Goal: Transaction & Acquisition: Register for event/course

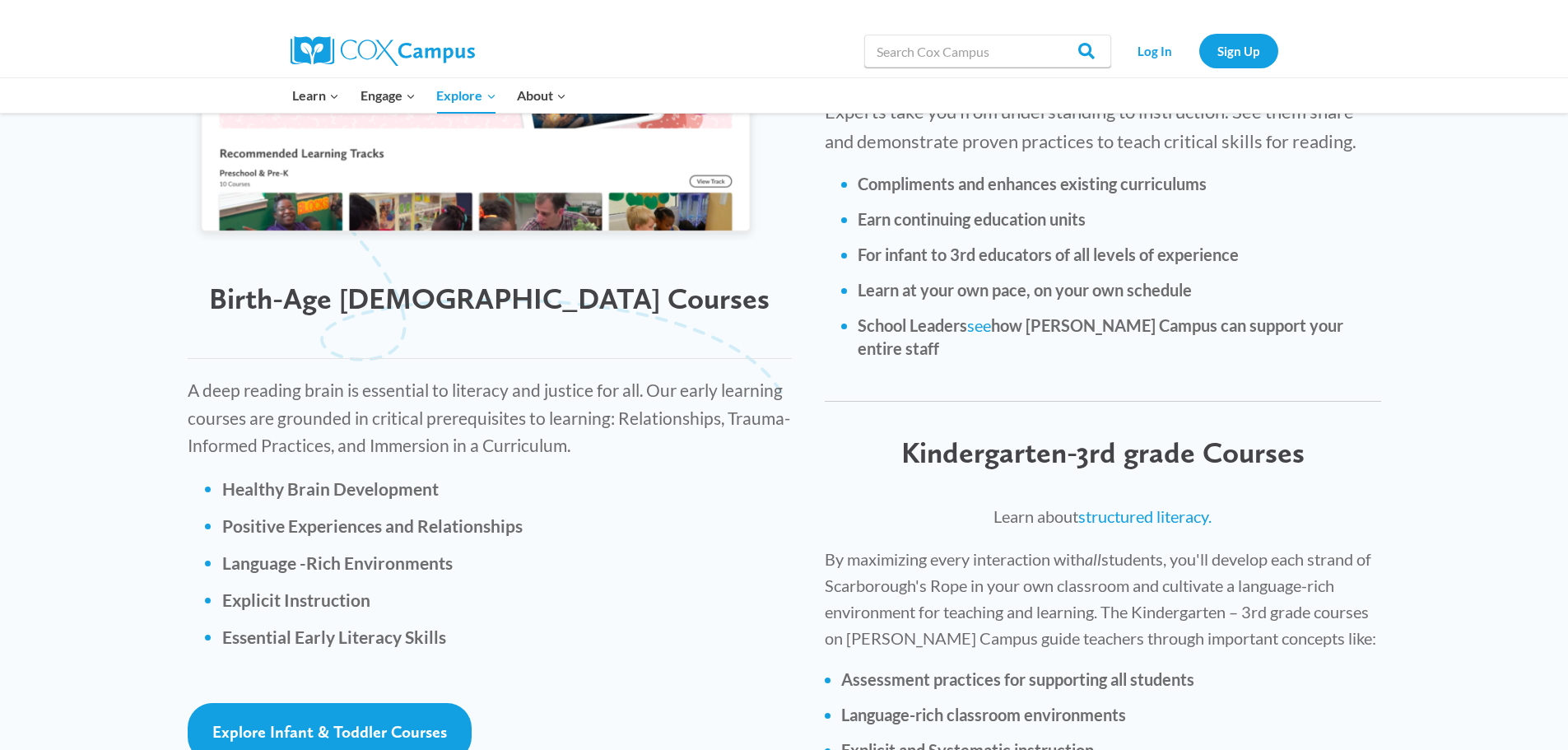
scroll to position [2058, 0]
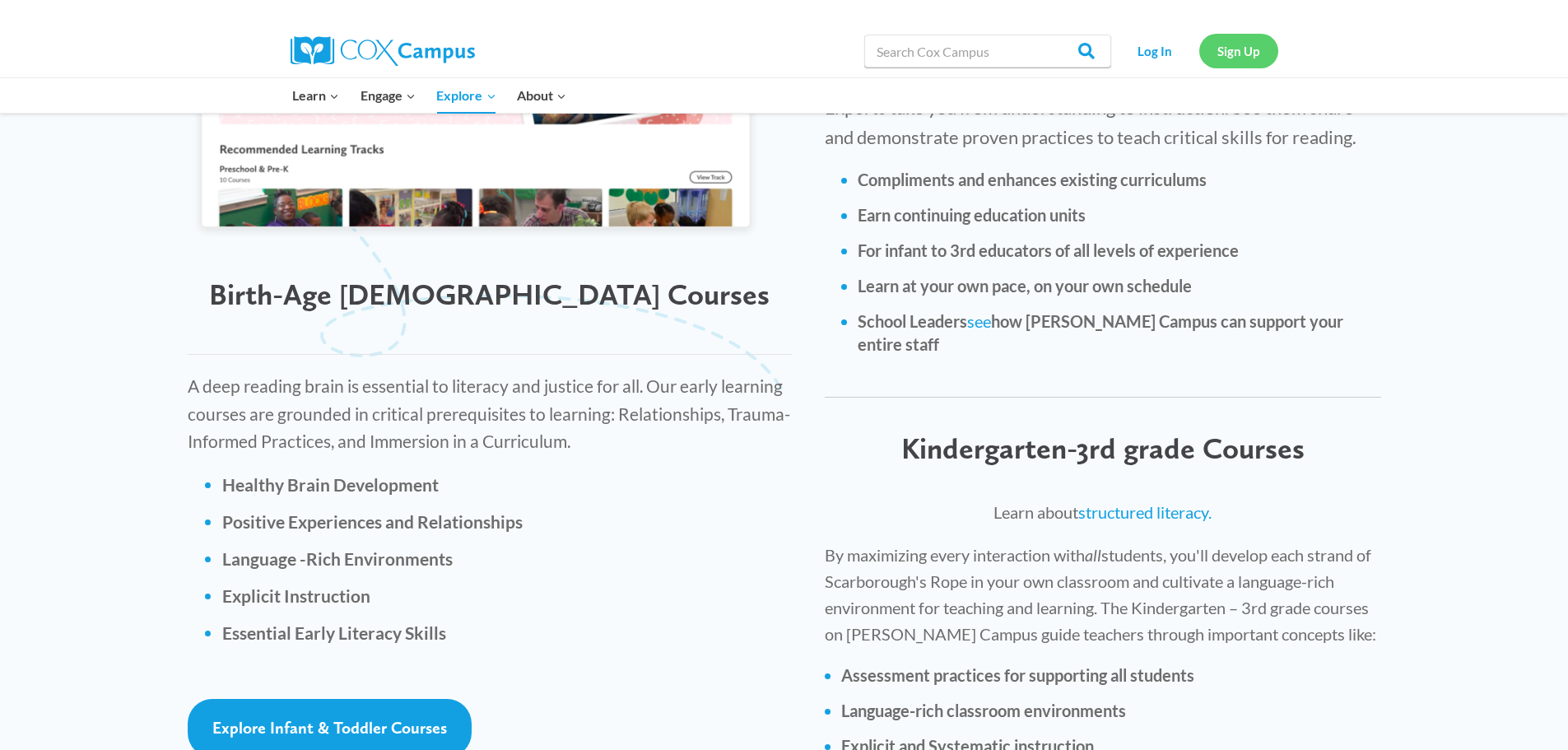
click at [1242, 49] on link "Sign Up" at bounding box center [1238, 51] width 79 height 34
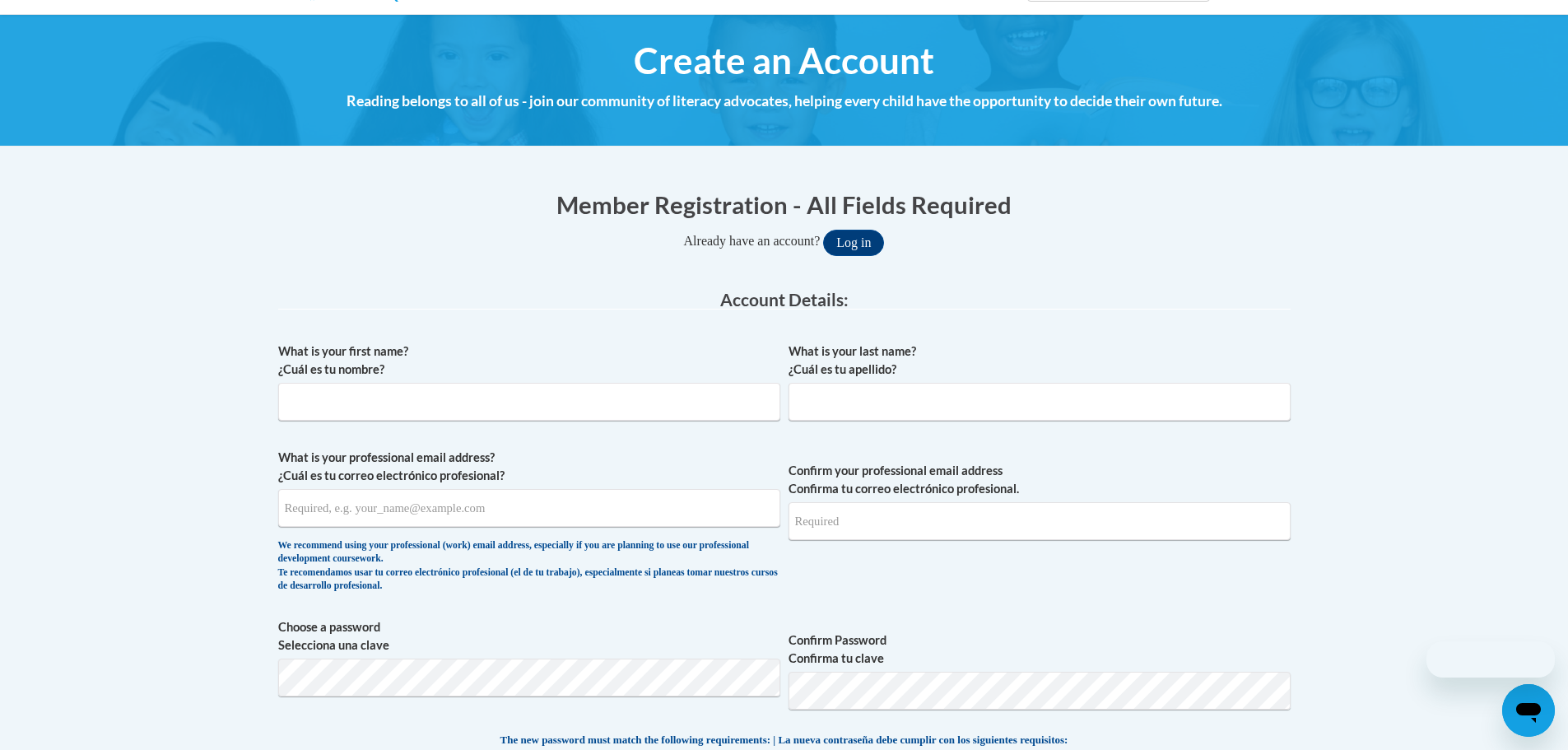
scroll to position [165, 0]
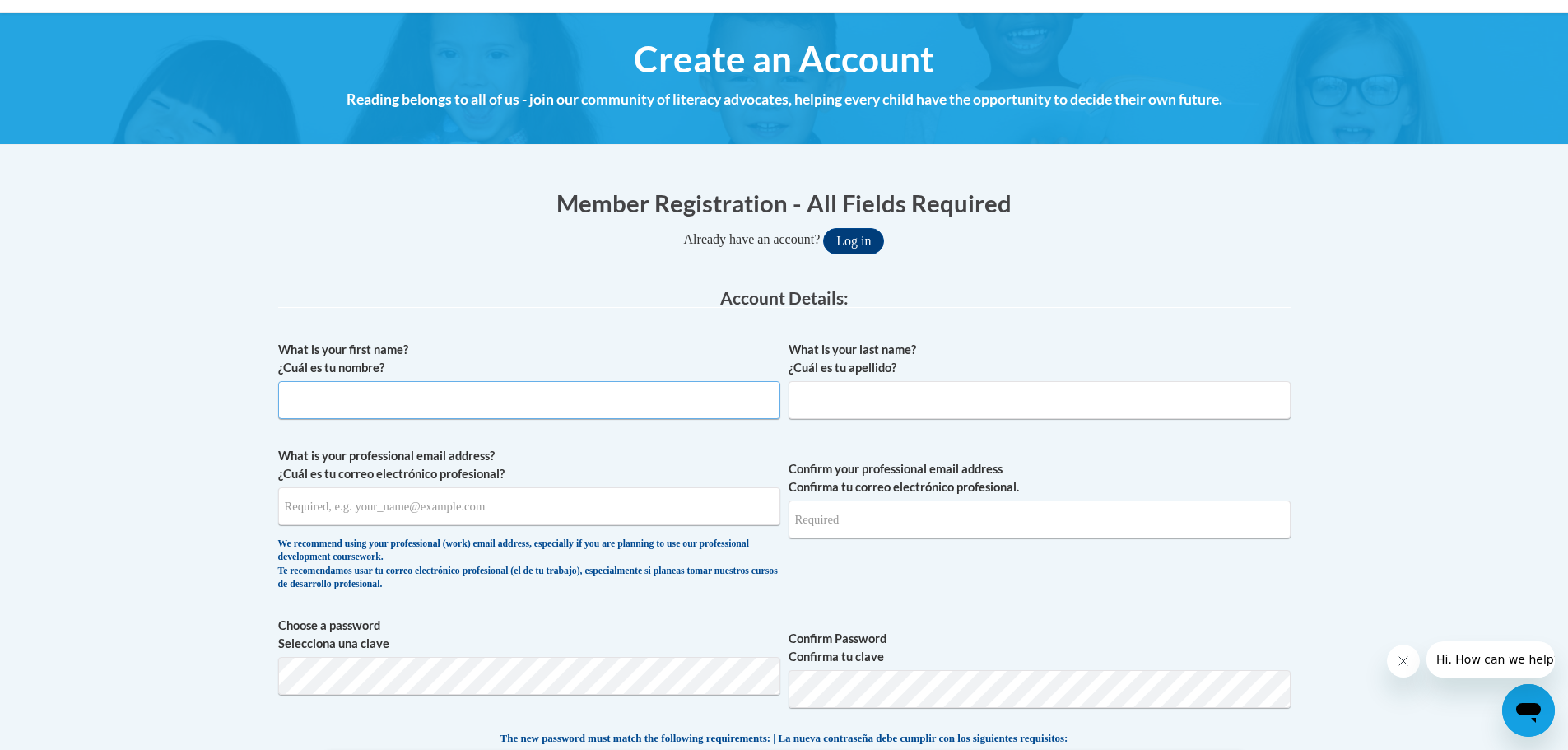
click at [468, 406] on input "What is your first name? ¿Cuál es tu nombre?" at bounding box center [529, 400] width 502 height 38
type input "[PERSON_NAME]"
type input "[EMAIL_ADDRESS][DOMAIN_NAME]"
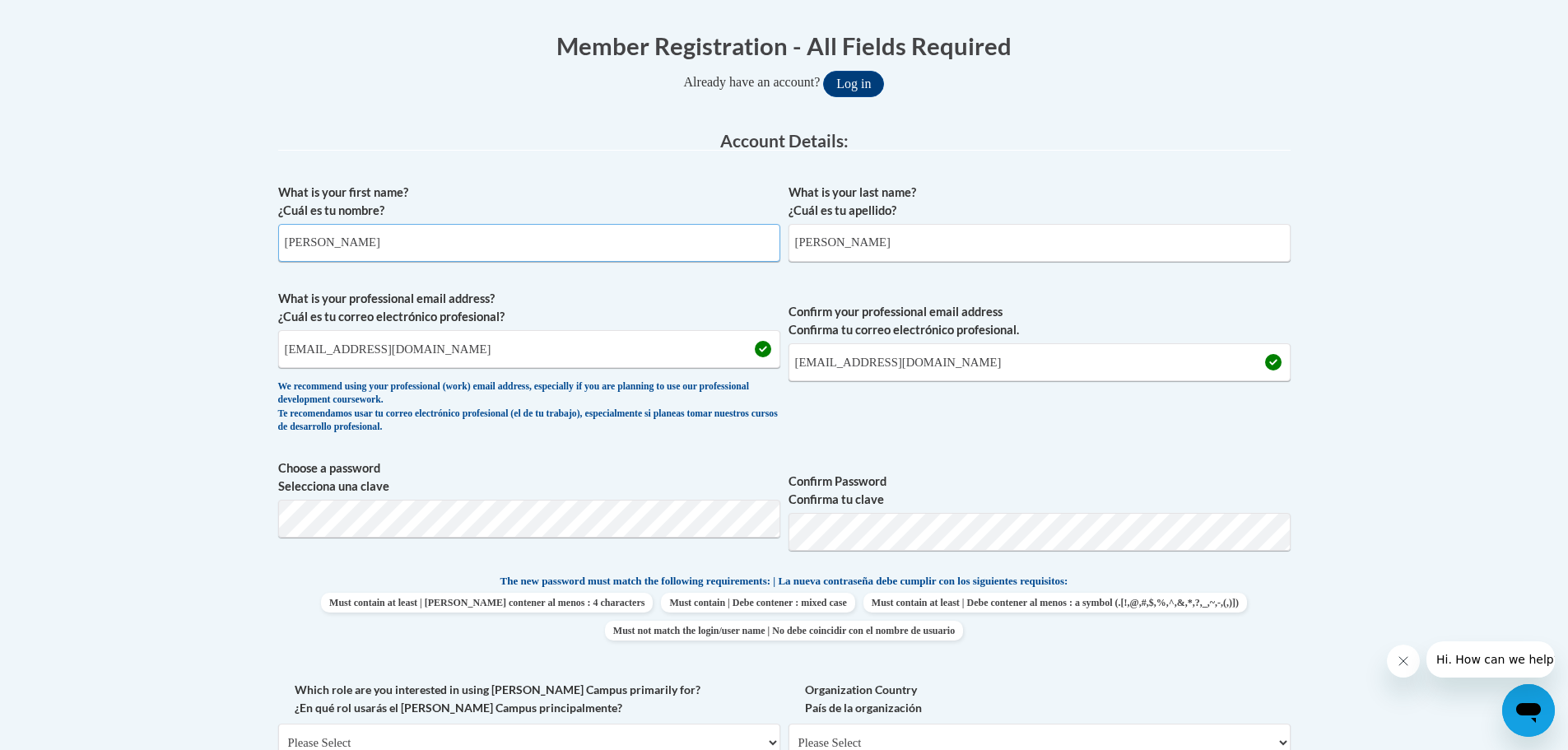
scroll to position [329, 0]
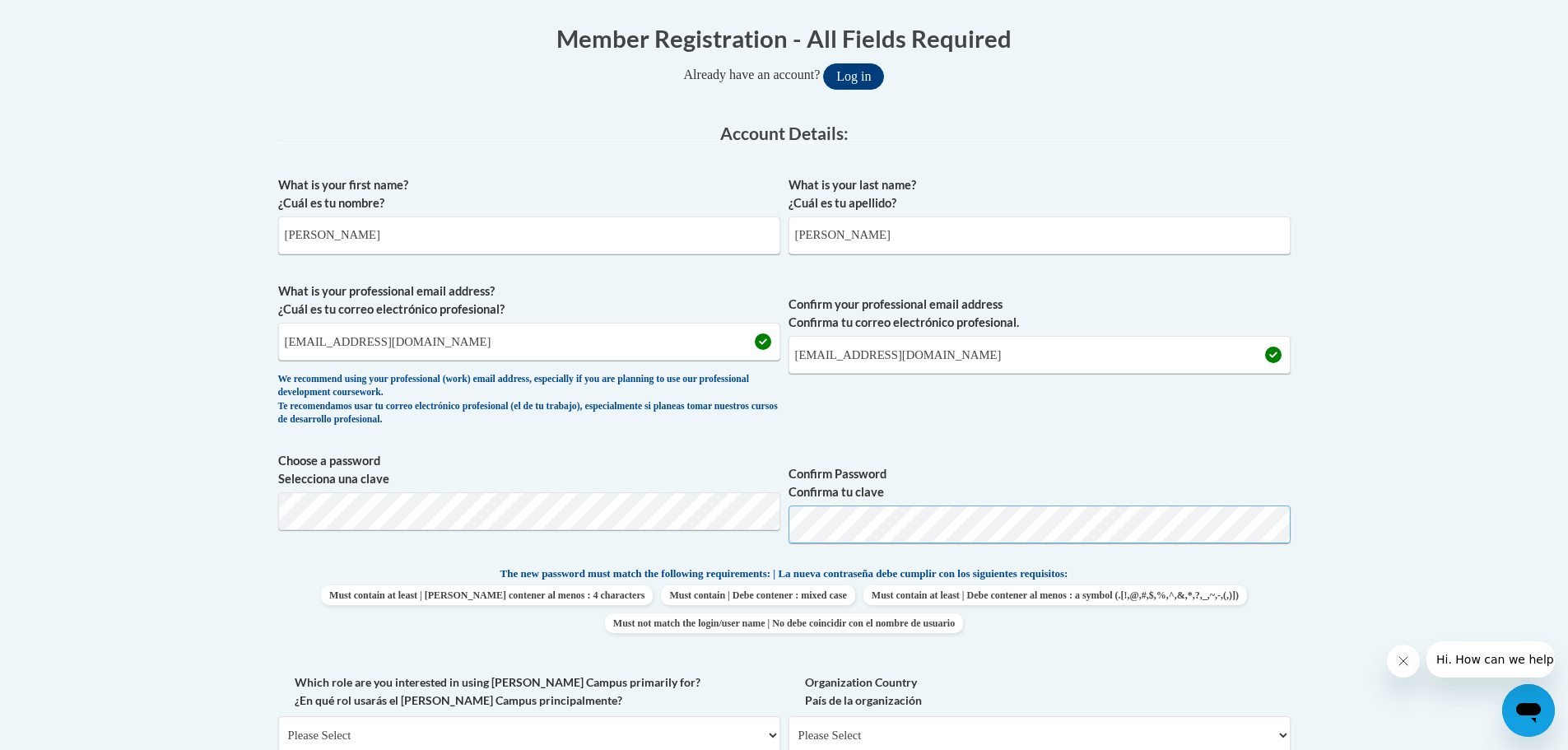
click at [823, 64] on button "Log in" at bounding box center [853, 76] width 61 height 26
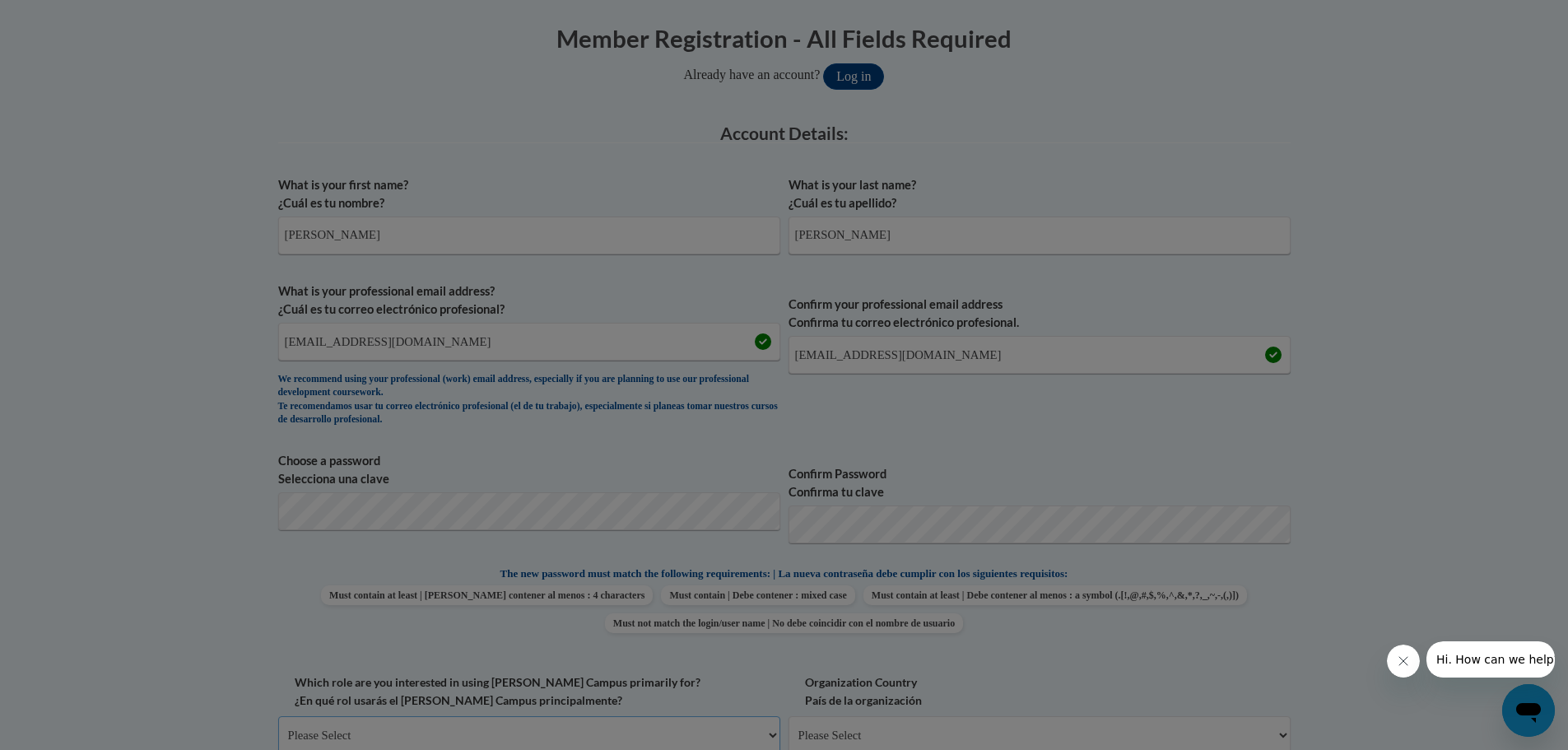
scroll to position [333, 0]
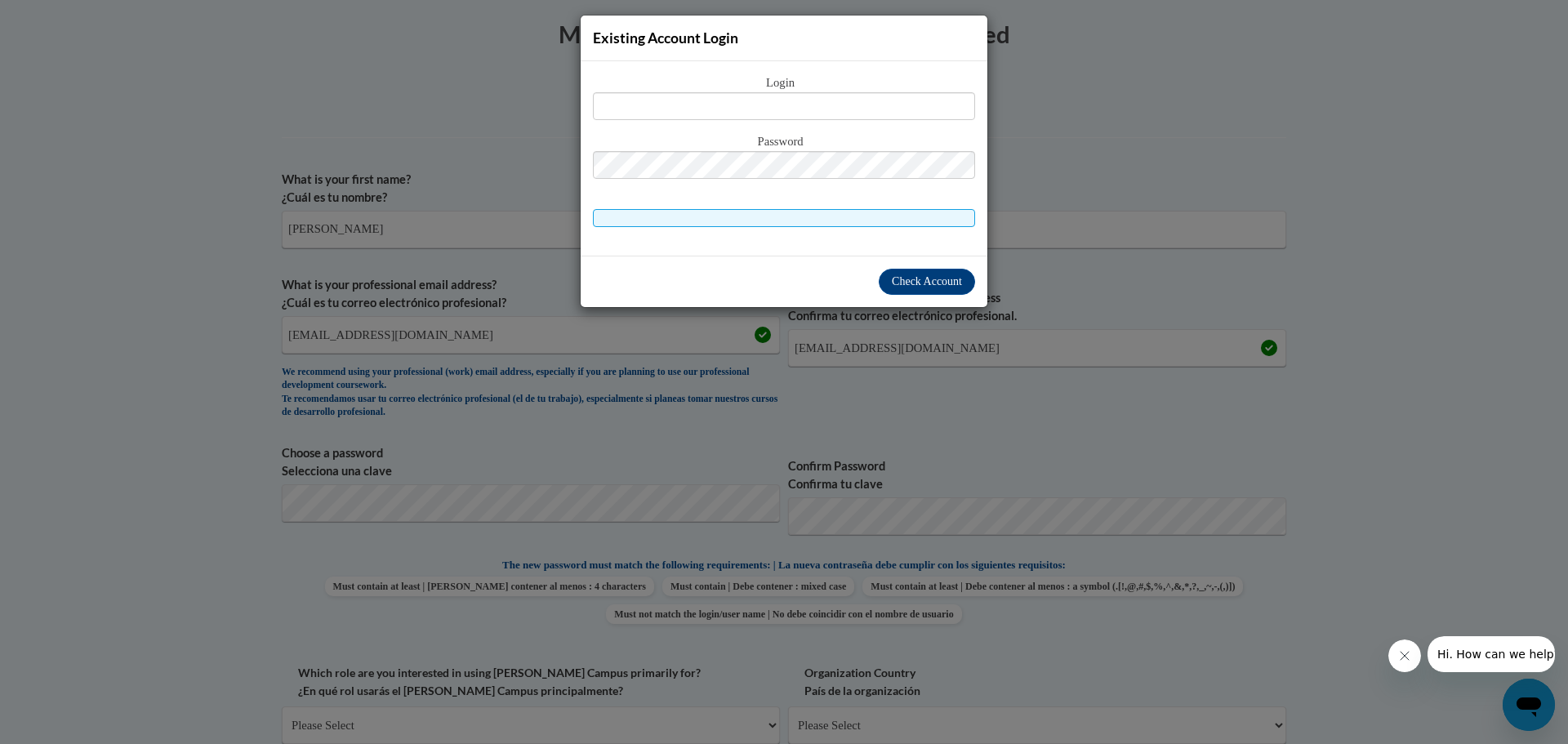
click at [1029, 429] on div "Existing Account Login Login Password" at bounding box center [784, 372] width 1568 height 744
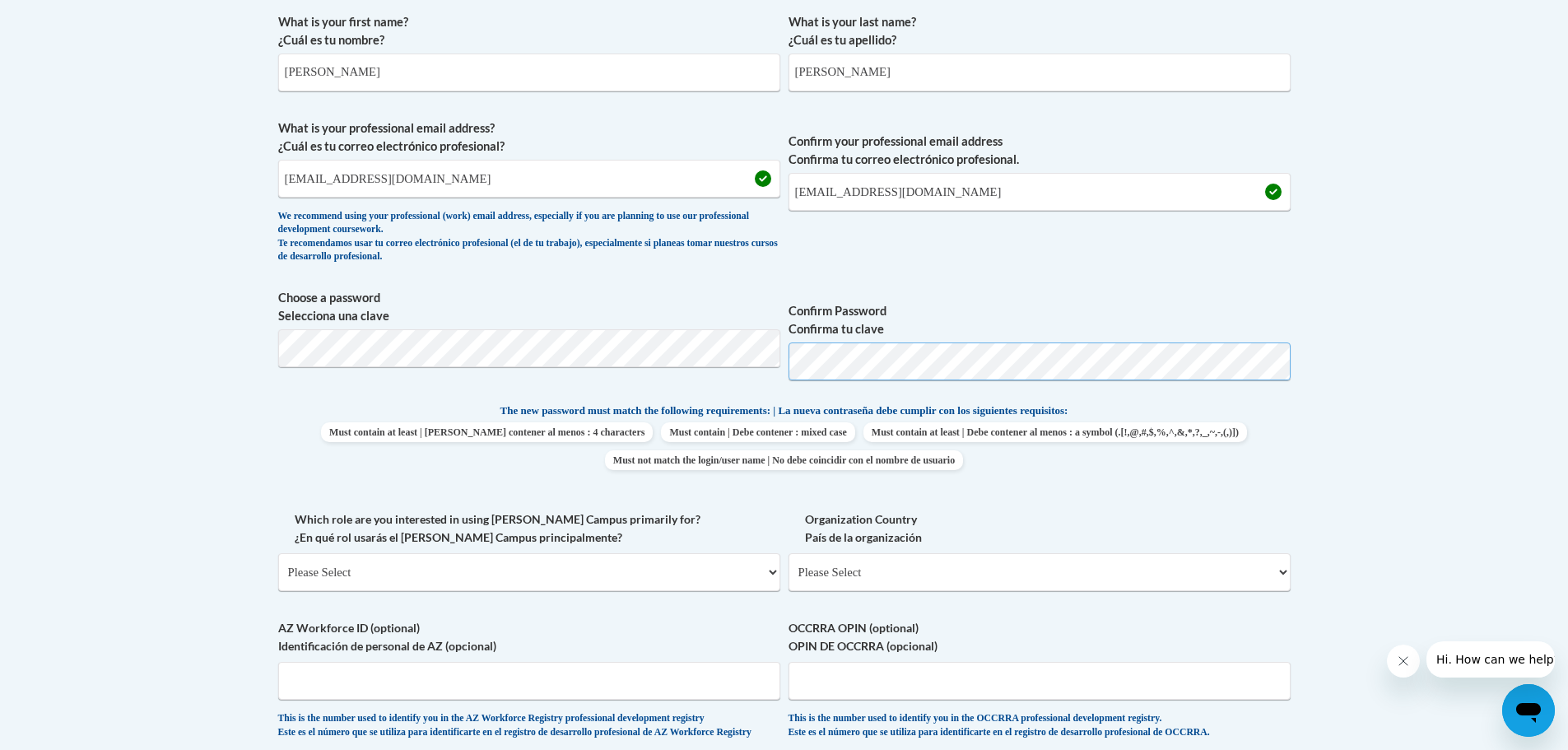
scroll to position [494, 0]
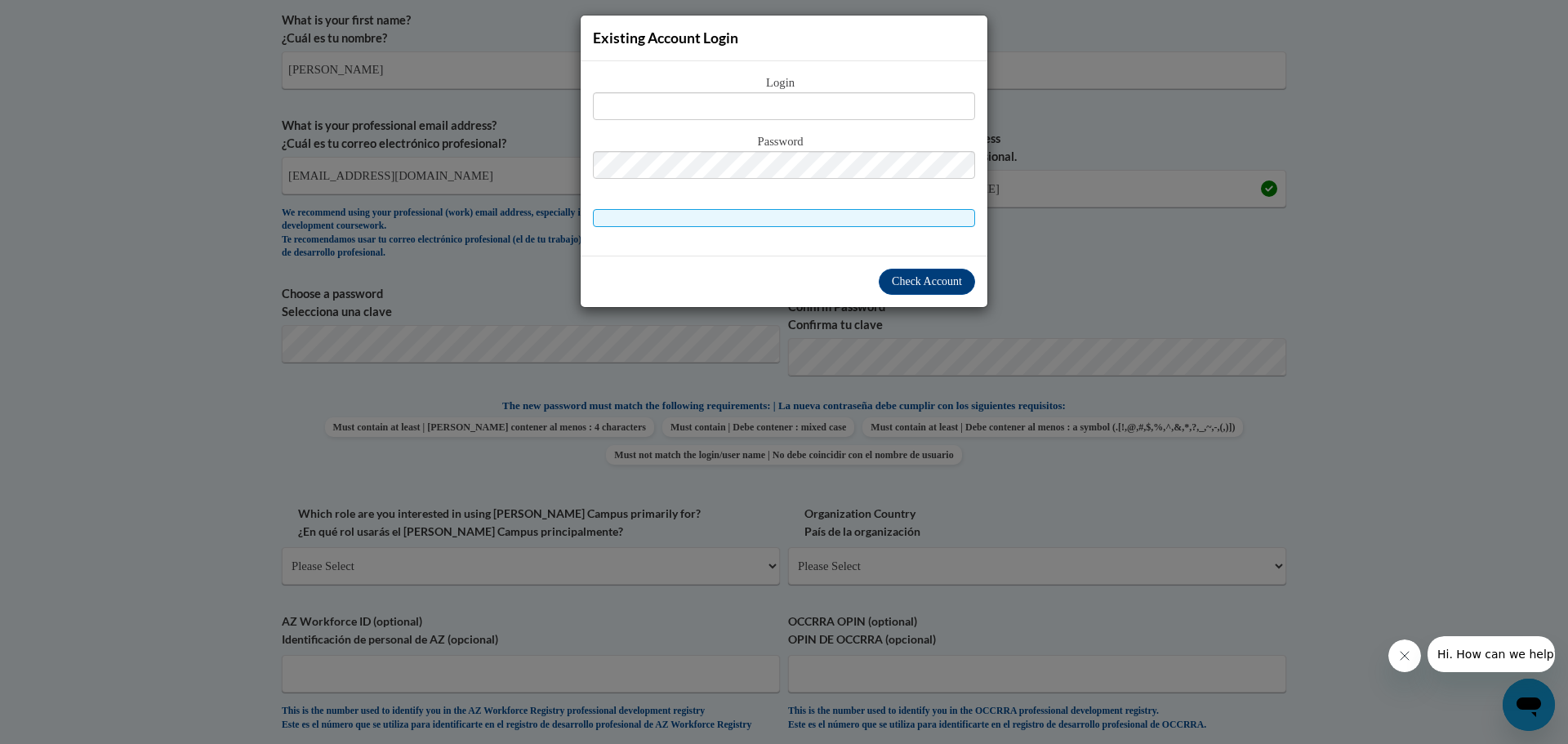
click at [1079, 268] on div "Existing Account Login Login Password" at bounding box center [784, 372] width 1568 height 744
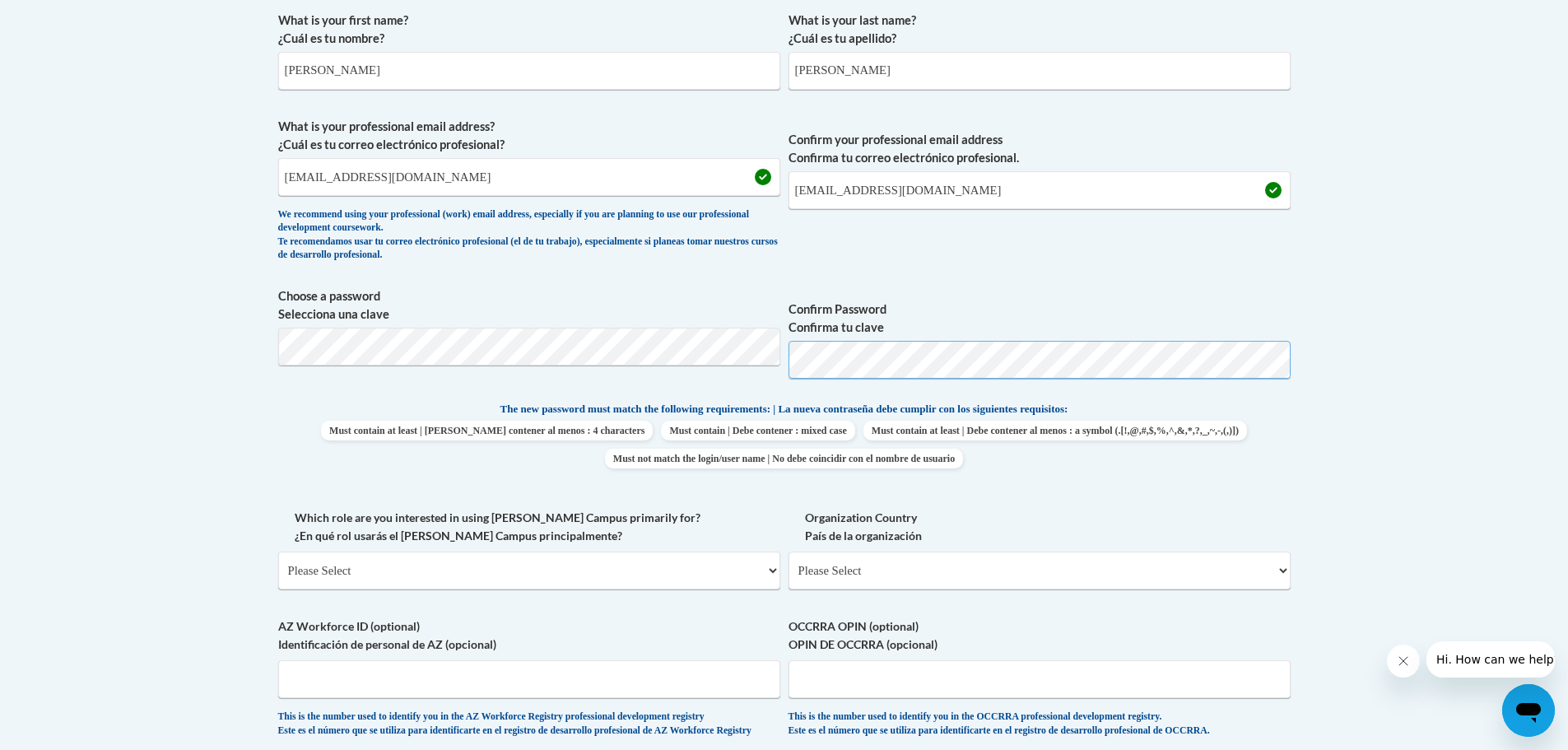
click at [784, 367] on span "Choose a password Selecciona una clave Confirm Password Confirma tu clave" at bounding box center [784, 339] width 1013 height 104
click at [274, 351] on div "Member Registration - All Fields Required Already have an account? Log in Prefe…" at bounding box center [784, 483] width 1037 height 1285
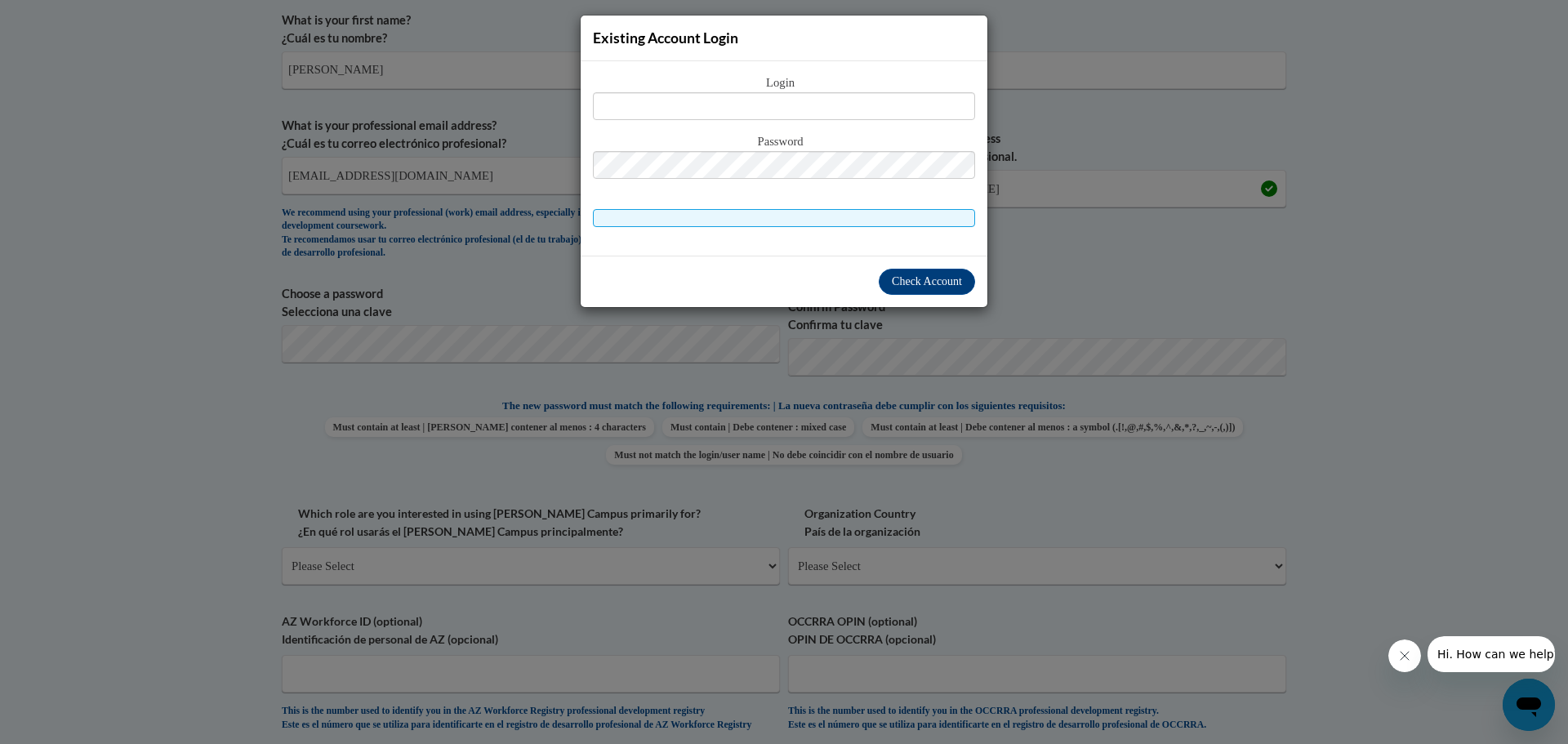
click at [887, 355] on div "Existing Account Login Login Password" at bounding box center [784, 372] width 1568 height 744
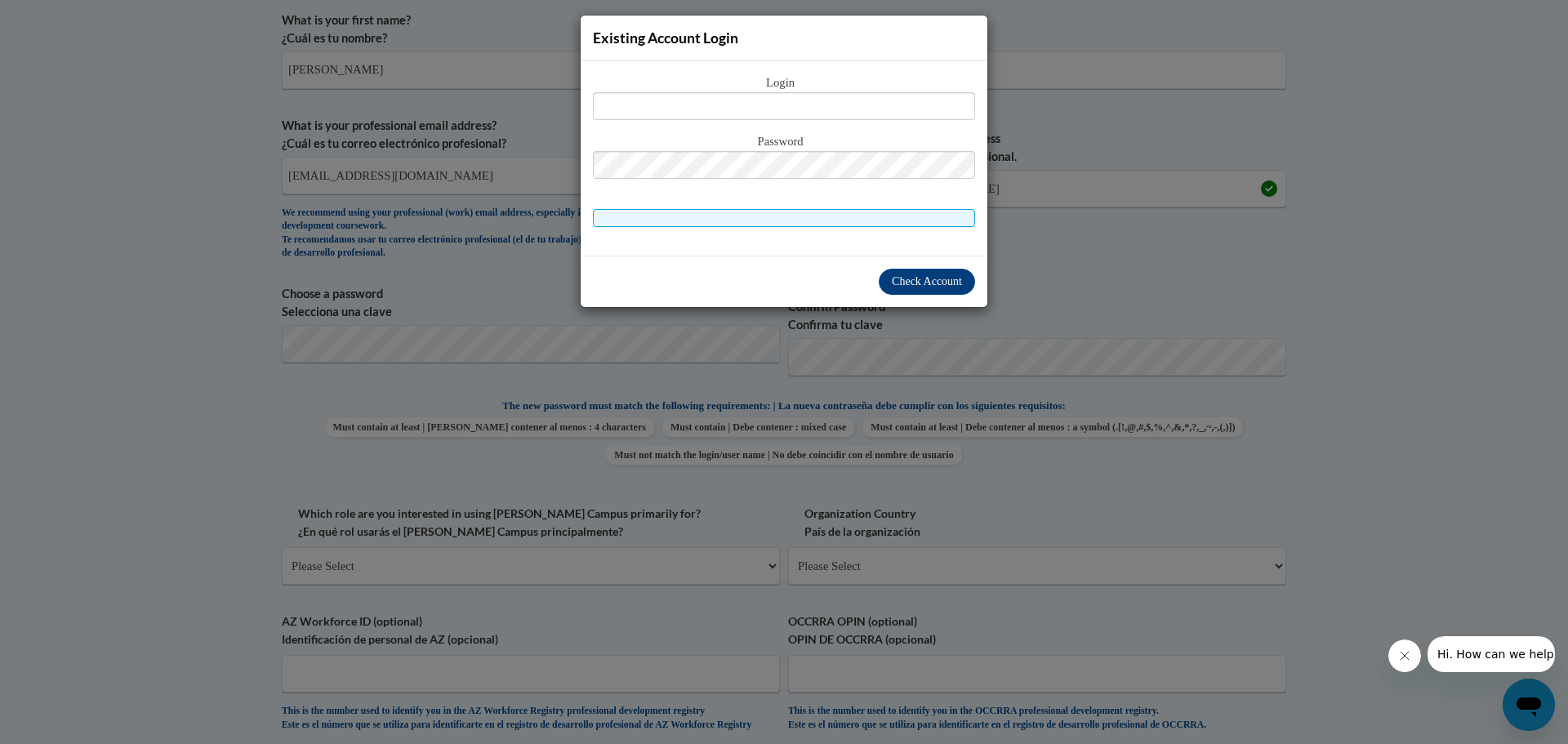
click at [1048, 252] on div "Existing Account Login Login Password" at bounding box center [784, 372] width 1568 height 744
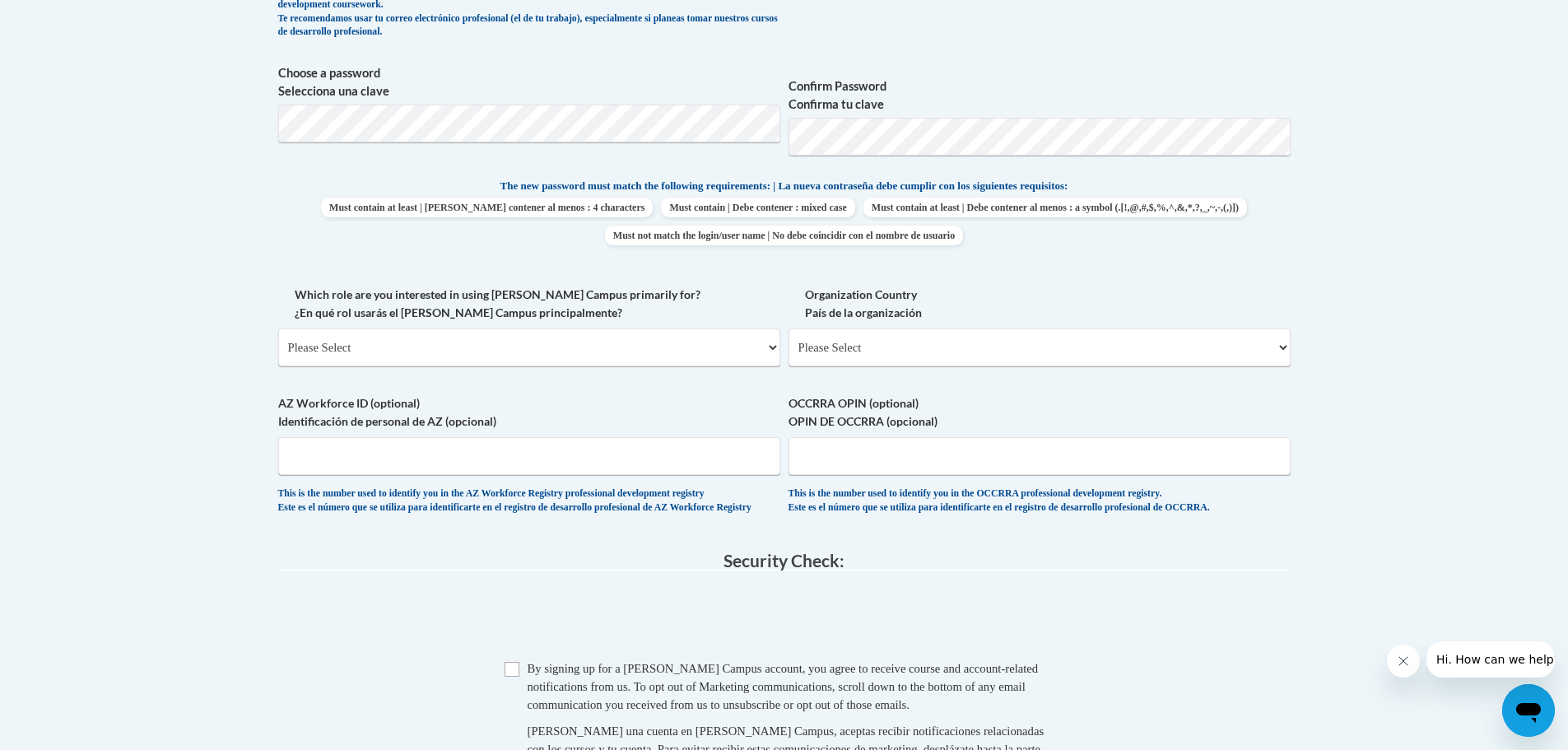
scroll to position [741, 0]
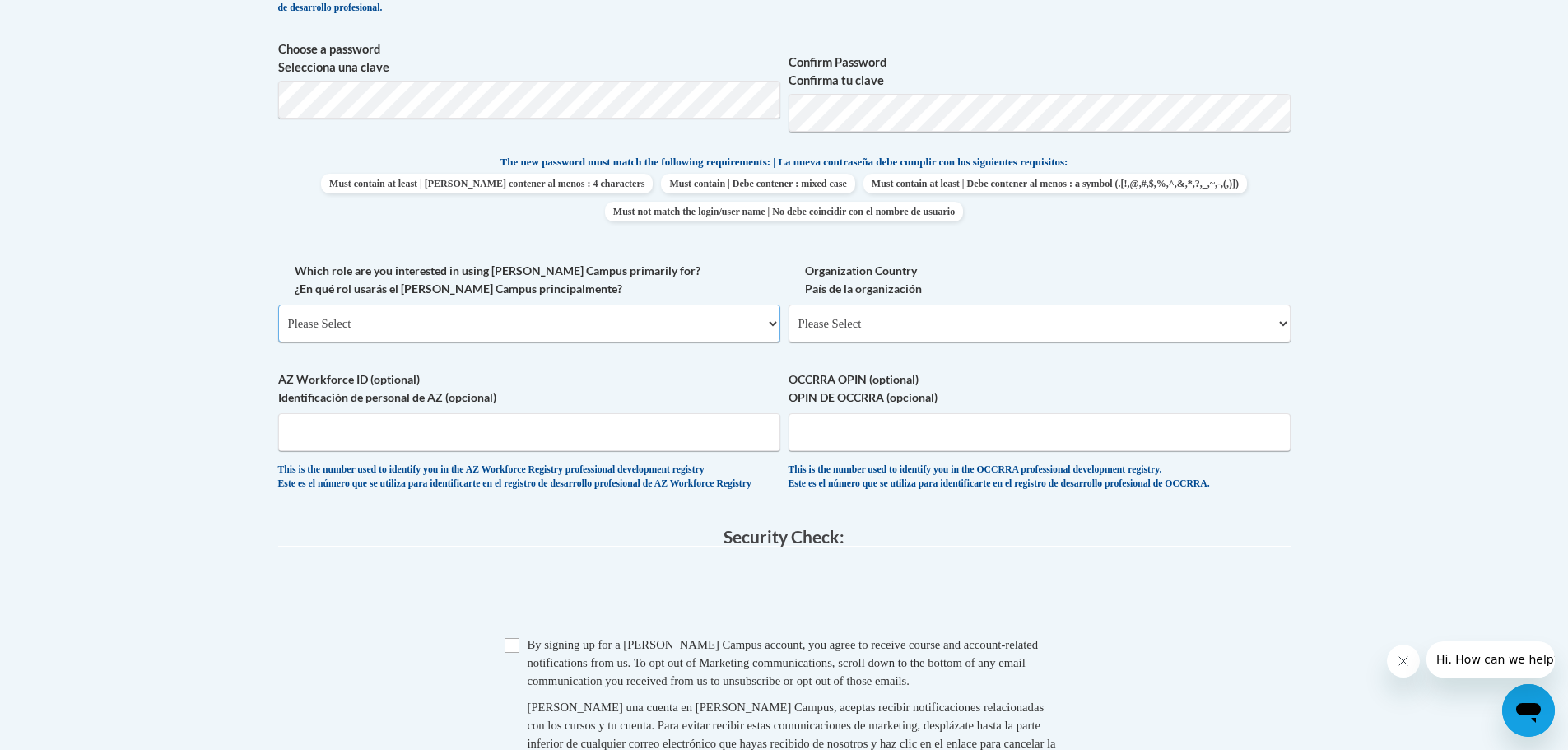
click at [764, 320] on select "Please Select College/University | Colegio/Universidad Community/Nonprofit Part…" at bounding box center [529, 323] width 502 height 38
select select "fbf2d438-af2f-41f8-98f1-81c410e29de3"
click at [278, 305] on select "Please Select College/University | Colegio/Universidad Community/Nonprofit Part…" at bounding box center [529, 323] width 502 height 38
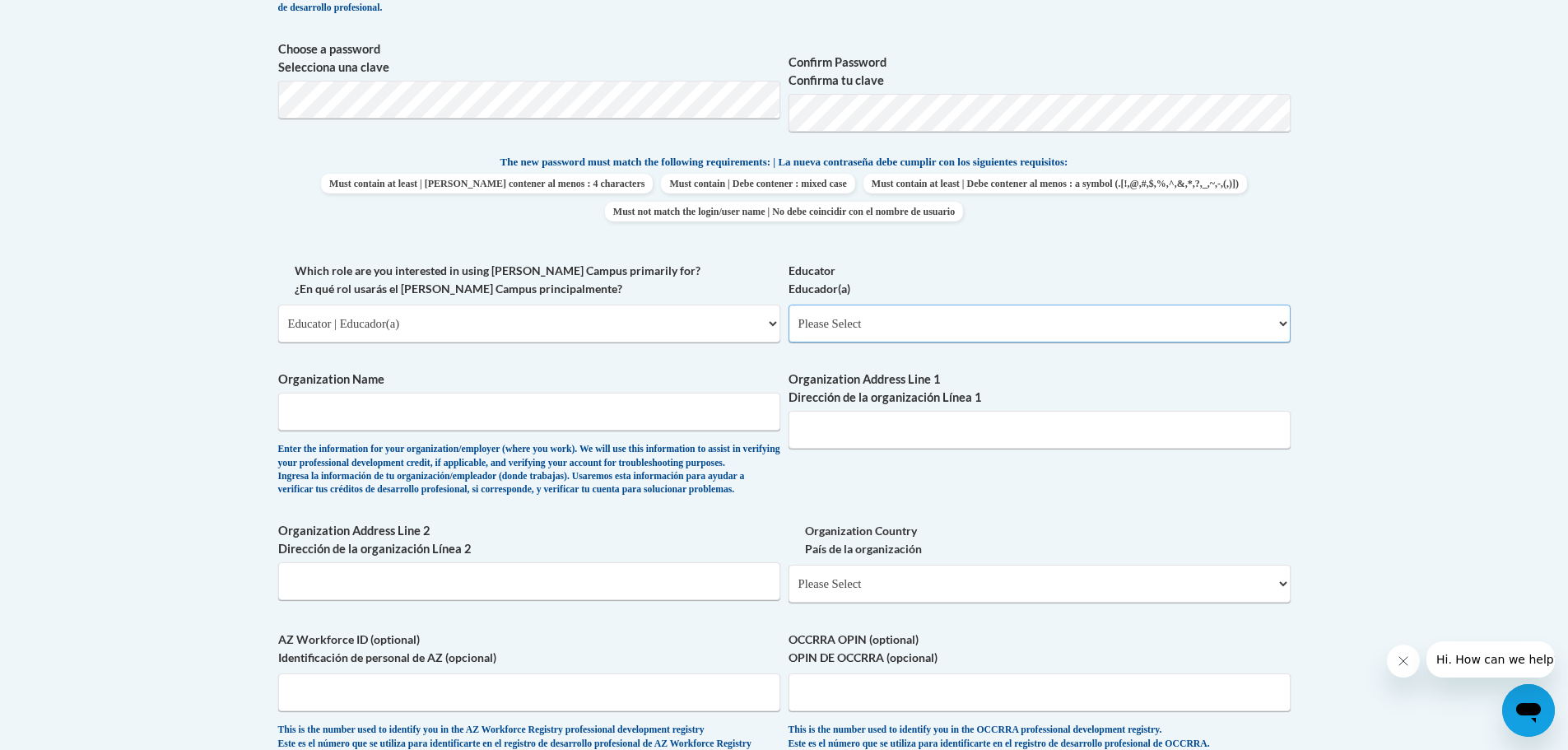
click at [935, 324] on select "Please Select Early Learning/Daycare Teacher/Family Home Care Provider | Maestr…" at bounding box center [1040, 323] width 502 height 38
select select "5e2af403-4f2c-4e49-a02f-103e55d7b75b"
click at [789, 305] on select "Please Select Early Learning/Daycare Teacher/Family Home Care Provider | Maestr…" at bounding box center [1040, 323] width 502 height 38
click at [501, 413] on input "Organization Name" at bounding box center [529, 411] width 502 height 38
type input "District 279"
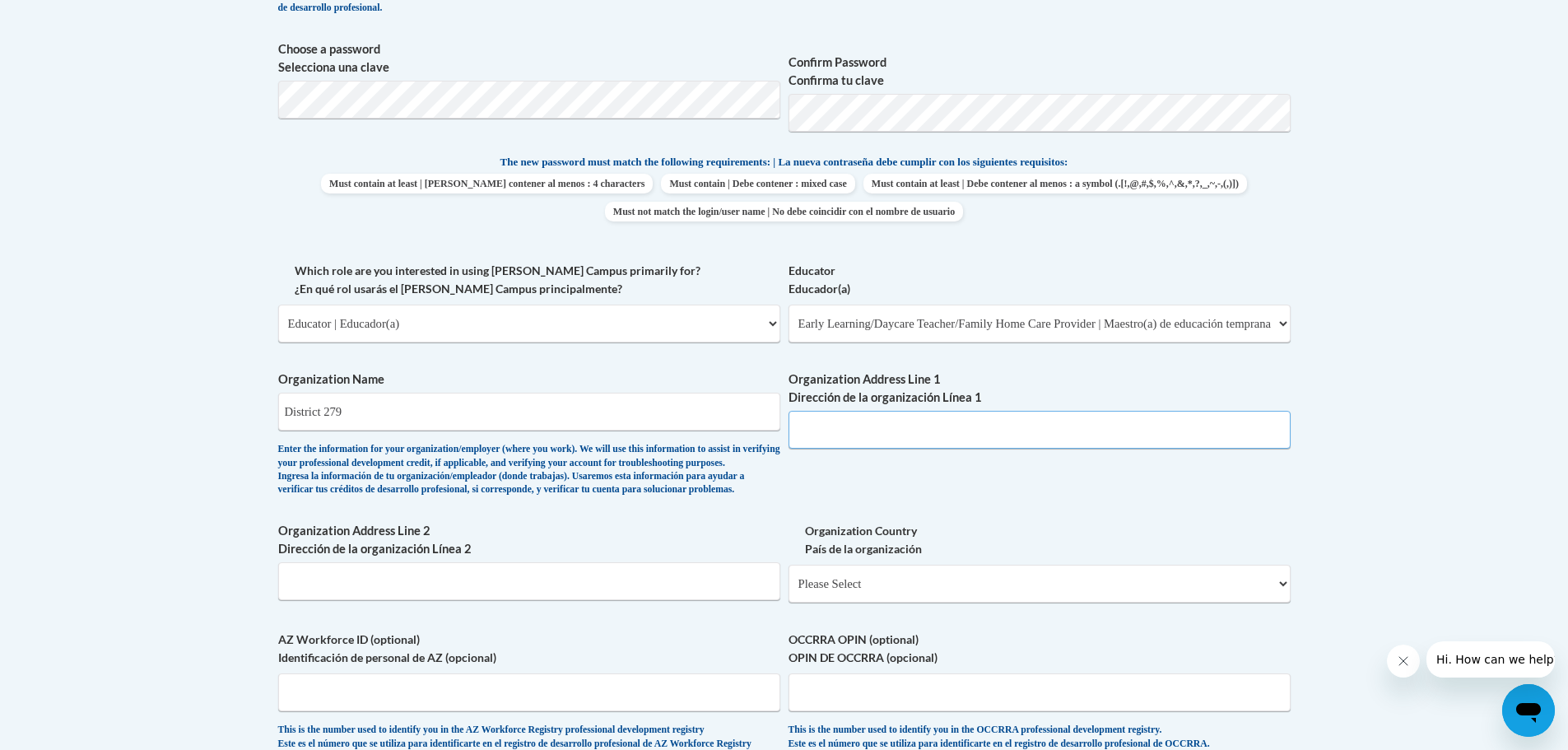
type input "[STREET_ADDRESS]"
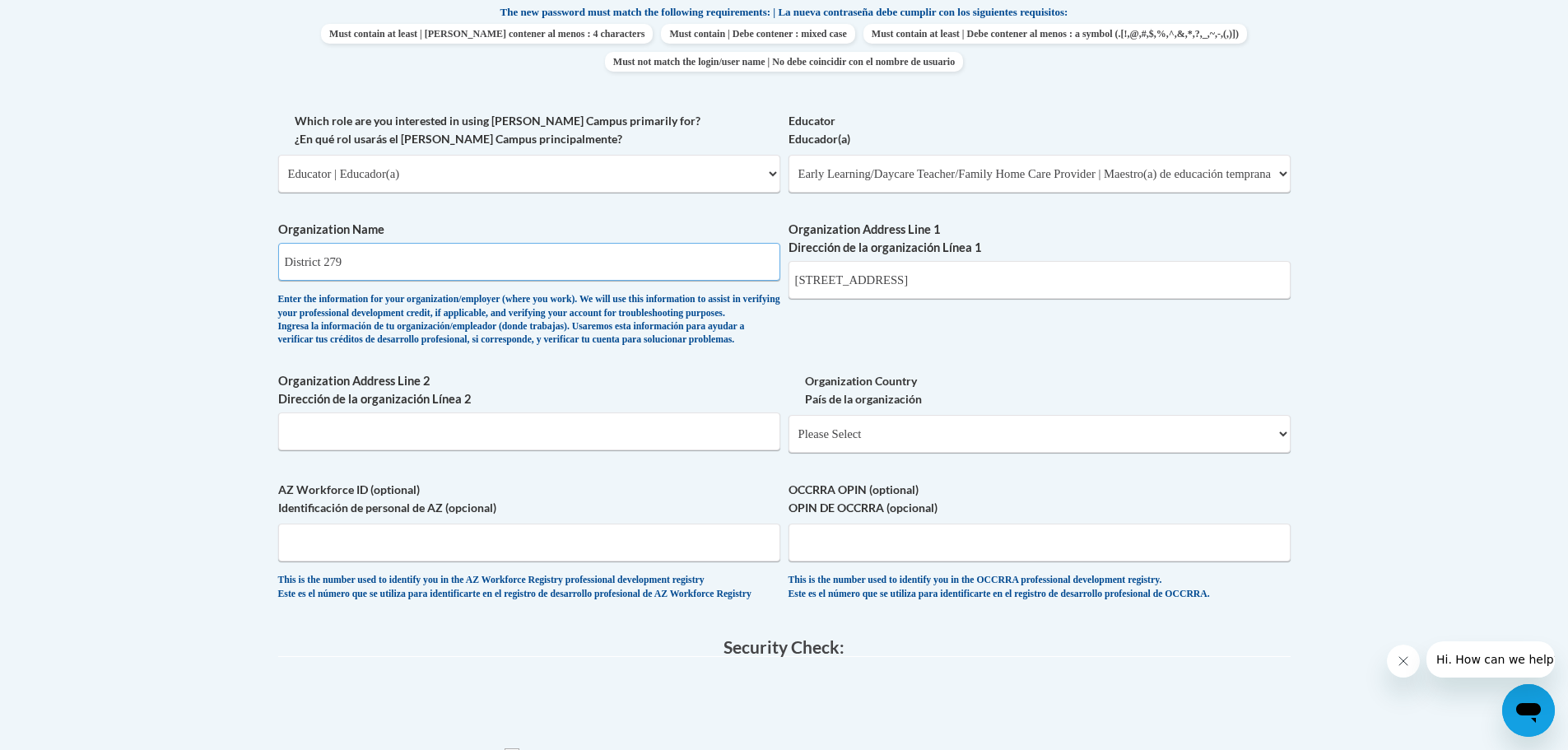
scroll to position [905, 0]
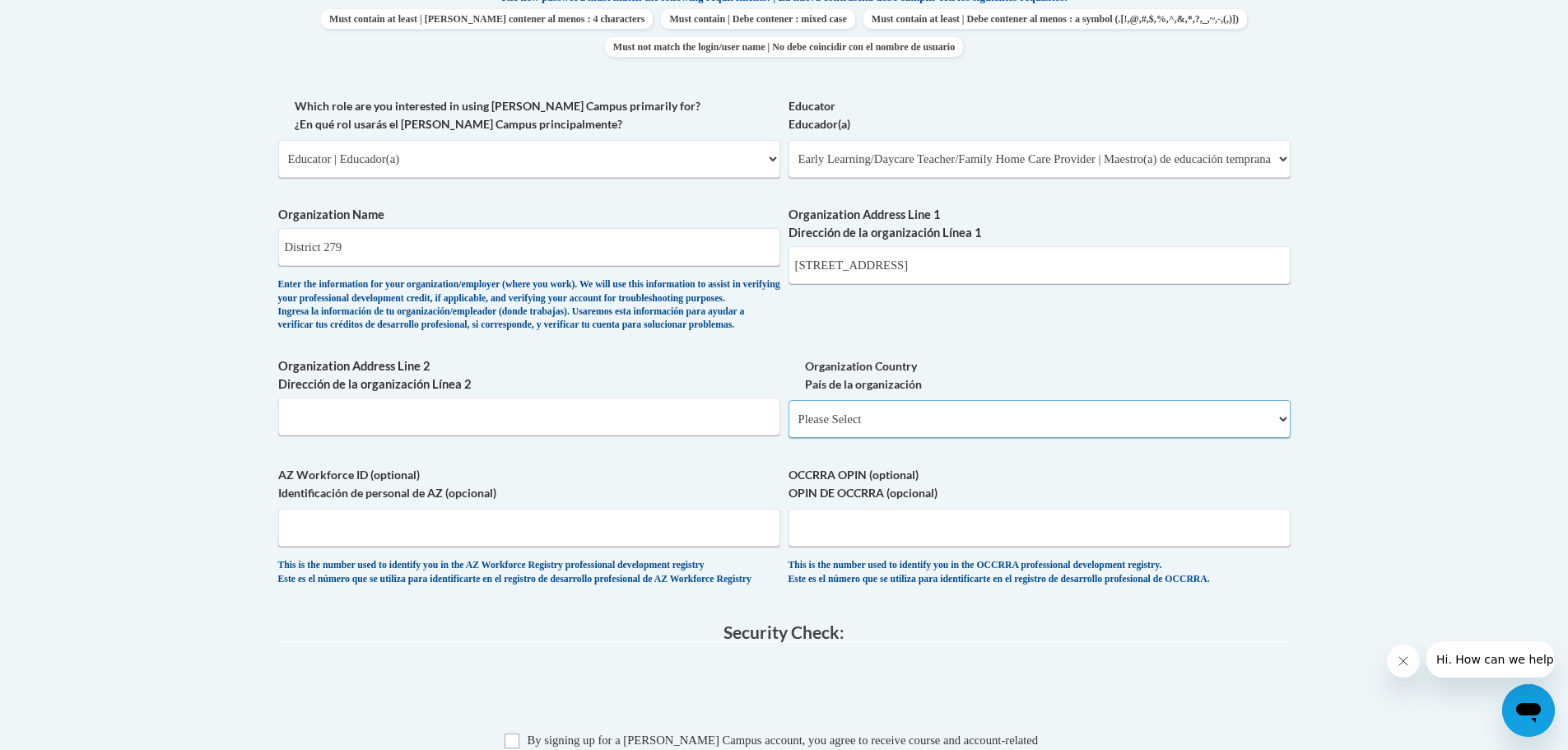
click at [950, 438] on select "Please Select [GEOGRAPHIC_DATA] | [GEOGRAPHIC_DATA] Outside of [GEOGRAPHIC_DATA…" at bounding box center [1040, 419] width 502 height 38
select select "ad49bcad-a171-4b2e-b99c-48b446064914"
click at [789, 427] on select "Please Select [GEOGRAPHIC_DATA] | [GEOGRAPHIC_DATA] Outside of [GEOGRAPHIC_DATA…" at bounding box center [1040, 419] width 502 height 38
select select
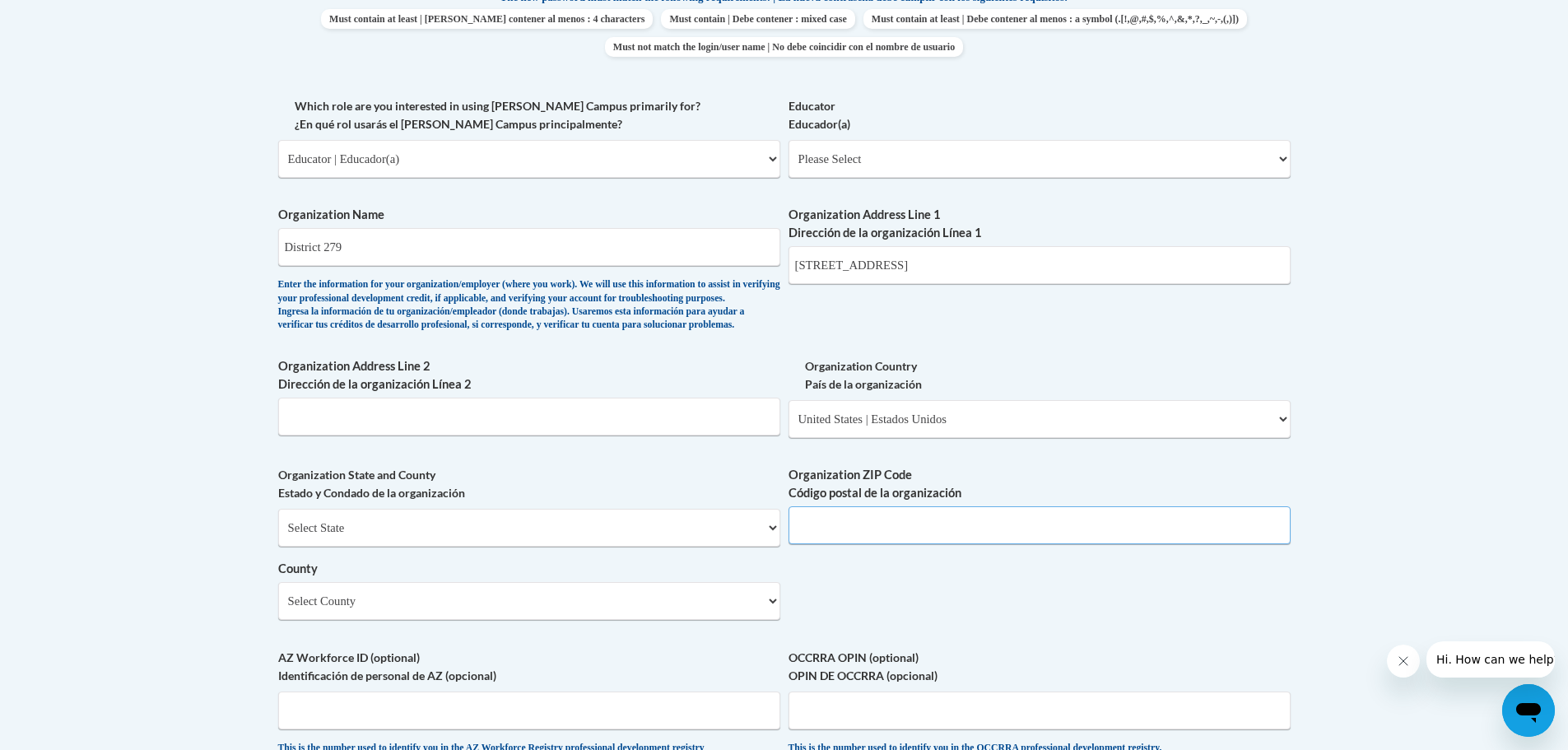
click at [871, 544] on input "Organization ZIP Code Código postal de la organización" at bounding box center [1040, 525] width 502 height 38
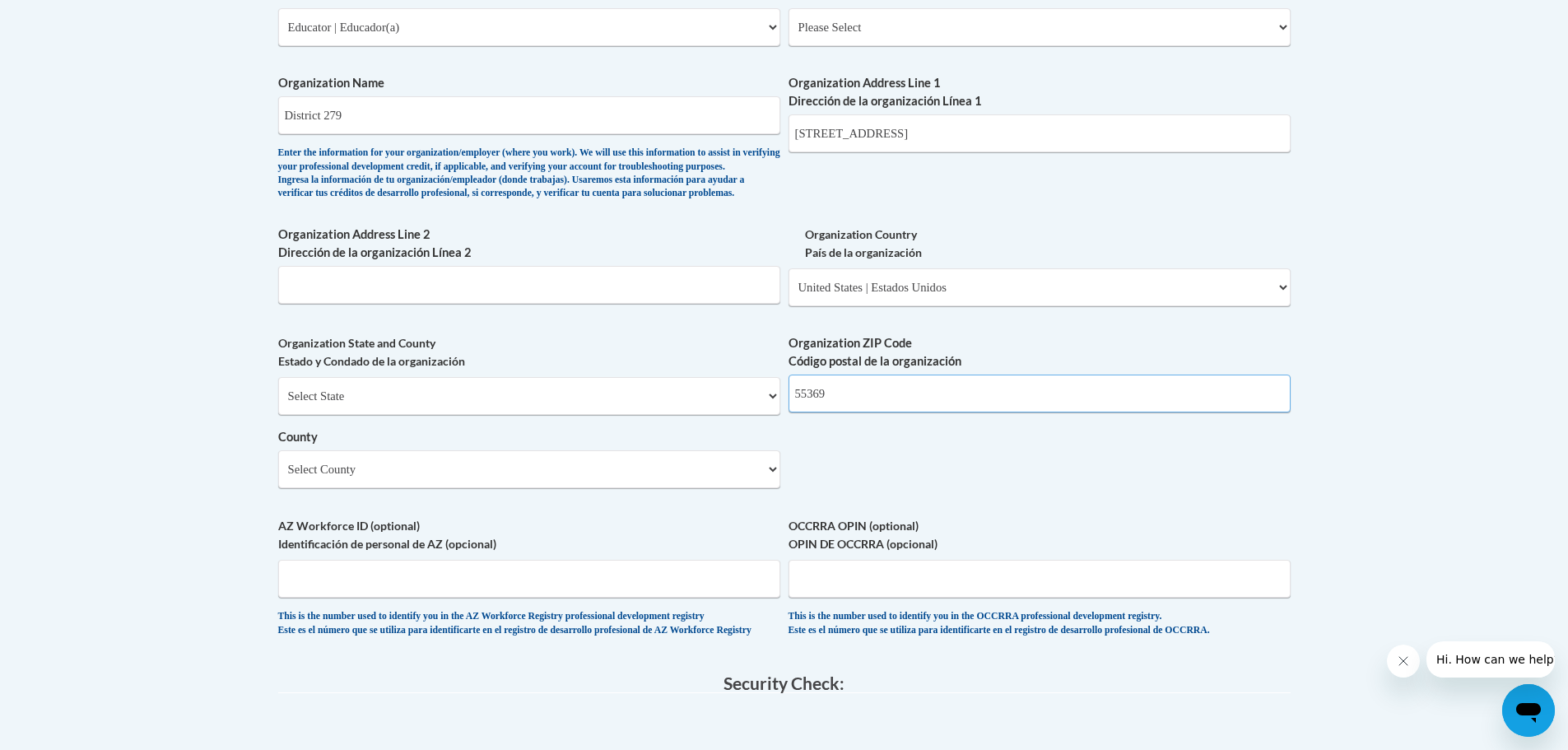
scroll to position [1071, 0]
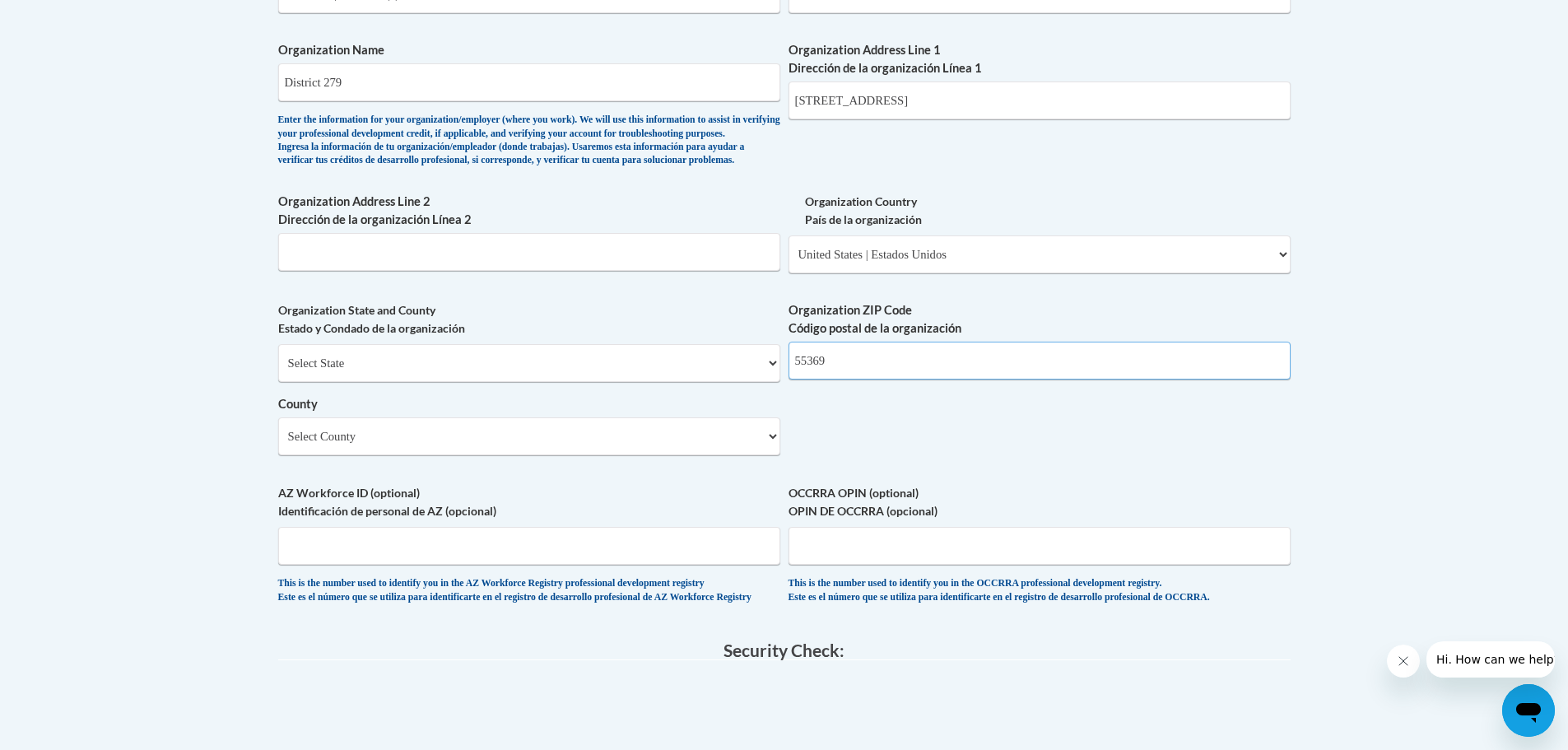
type input "55369"
click at [766, 456] on select "Select County Aitkin Anoka [PERSON_NAME] [PERSON_NAME] Big [PERSON_NAME] Blue E…" at bounding box center [529, 436] width 502 height 38
select select "Hennepin"
click at [278, 445] on select "Select County Aitkin Anoka [PERSON_NAME] [PERSON_NAME] Big [PERSON_NAME] Blue E…" at bounding box center [529, 436] width 502 height 38
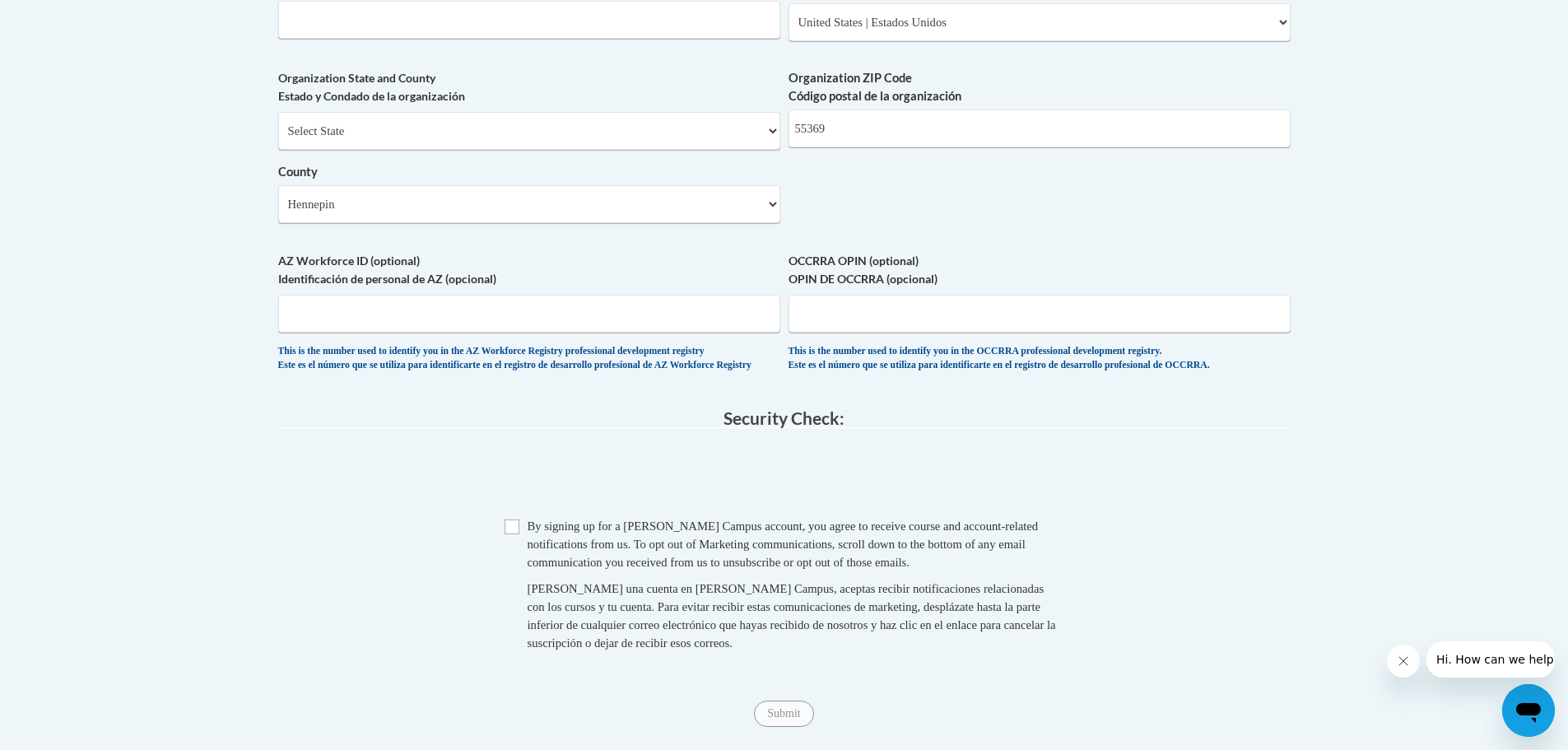
scroll to position [1400, 0]
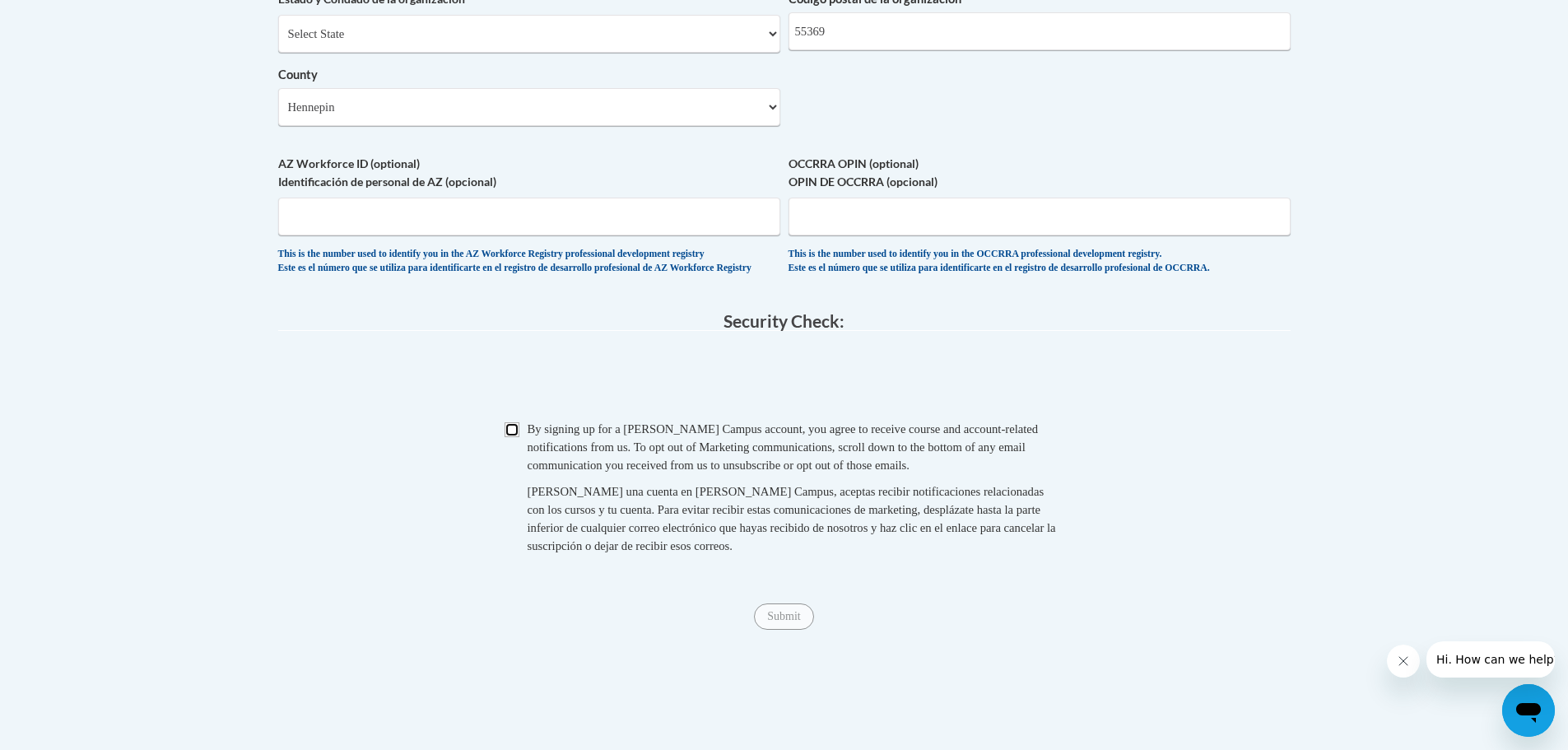
click at [512, 437] on input "Checkbox" at bounding box center [511, 429] width 14 height 14
checkbox input "true"
click at [786, 630] on input "Submit" at bounding box center [784, 616] width 59 height 26
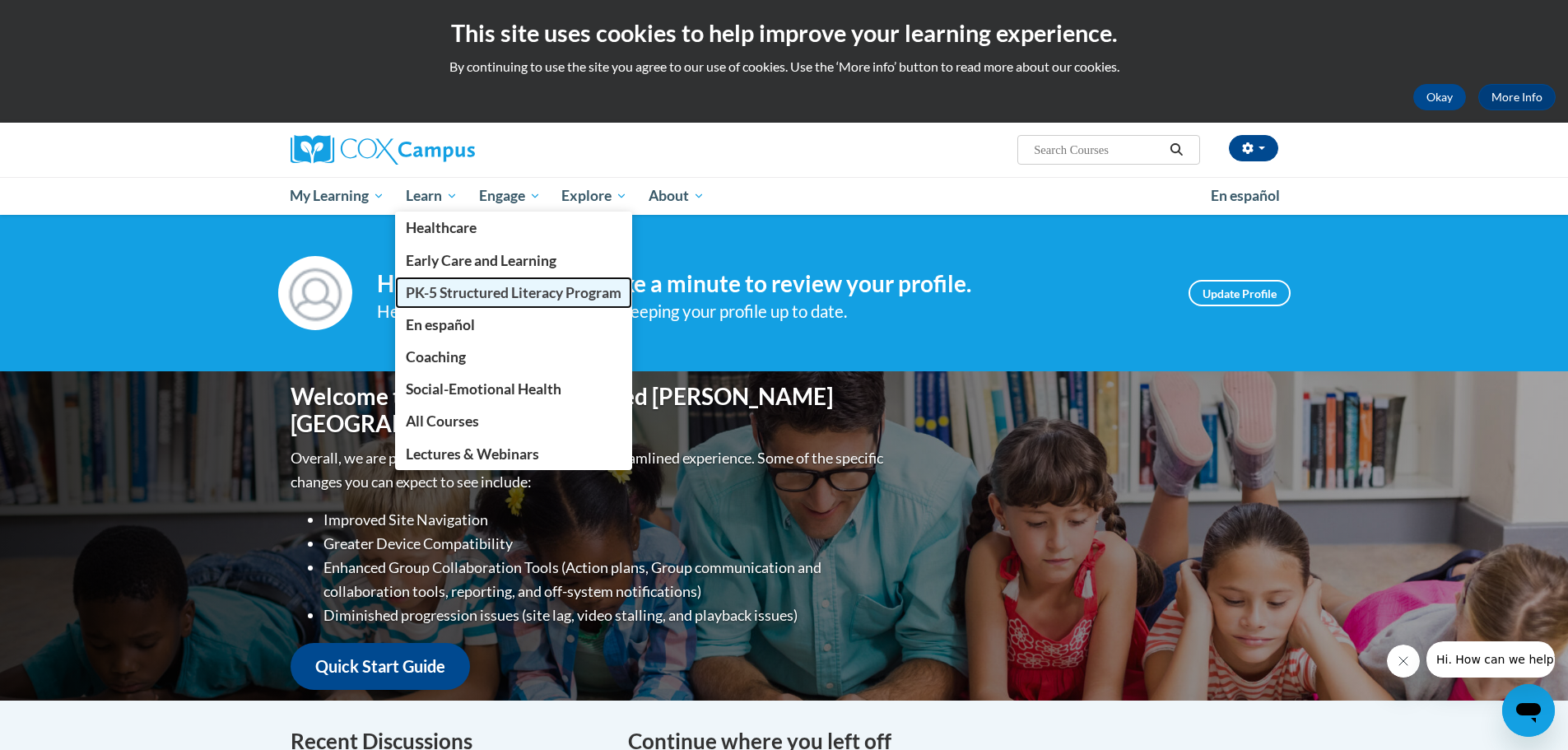
click at [444, 287] on span "PK-5 Structured Literacy Program" at bounding box center [513, 293] width 215 height 17
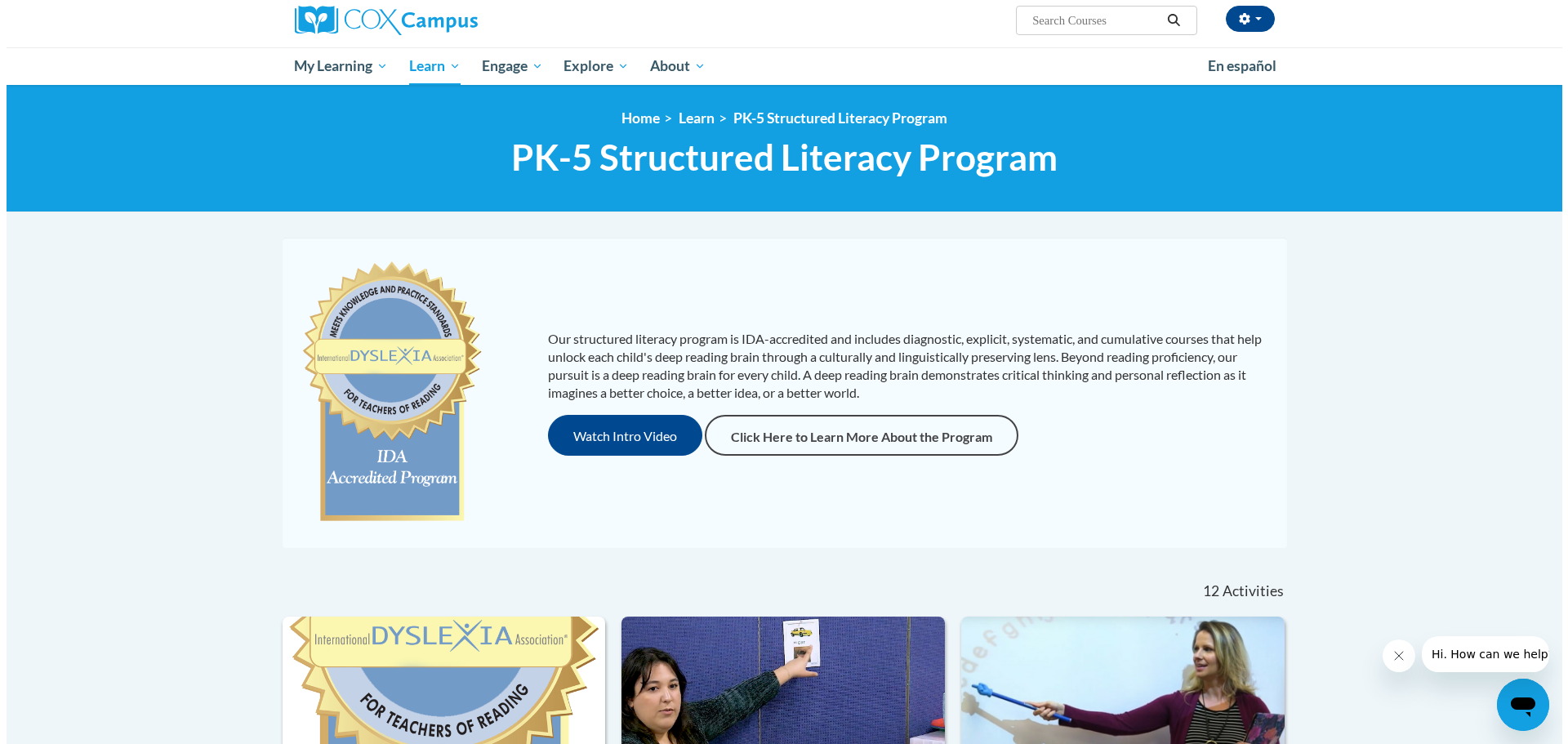
scroll to position [163, 0]
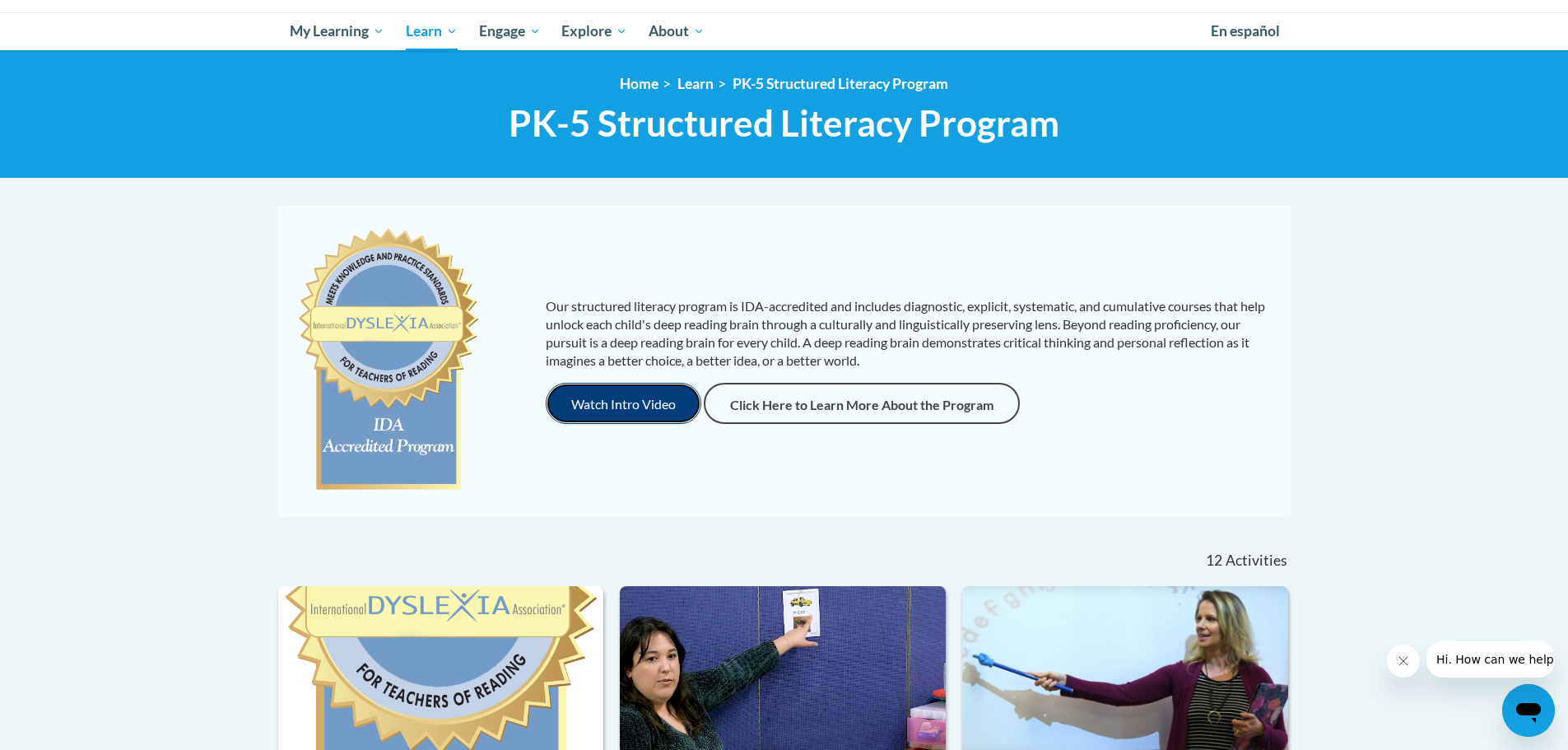
click at [639, 406] on button "Watch Intro Video" at bounding box center [622, 403] width 155 height 42
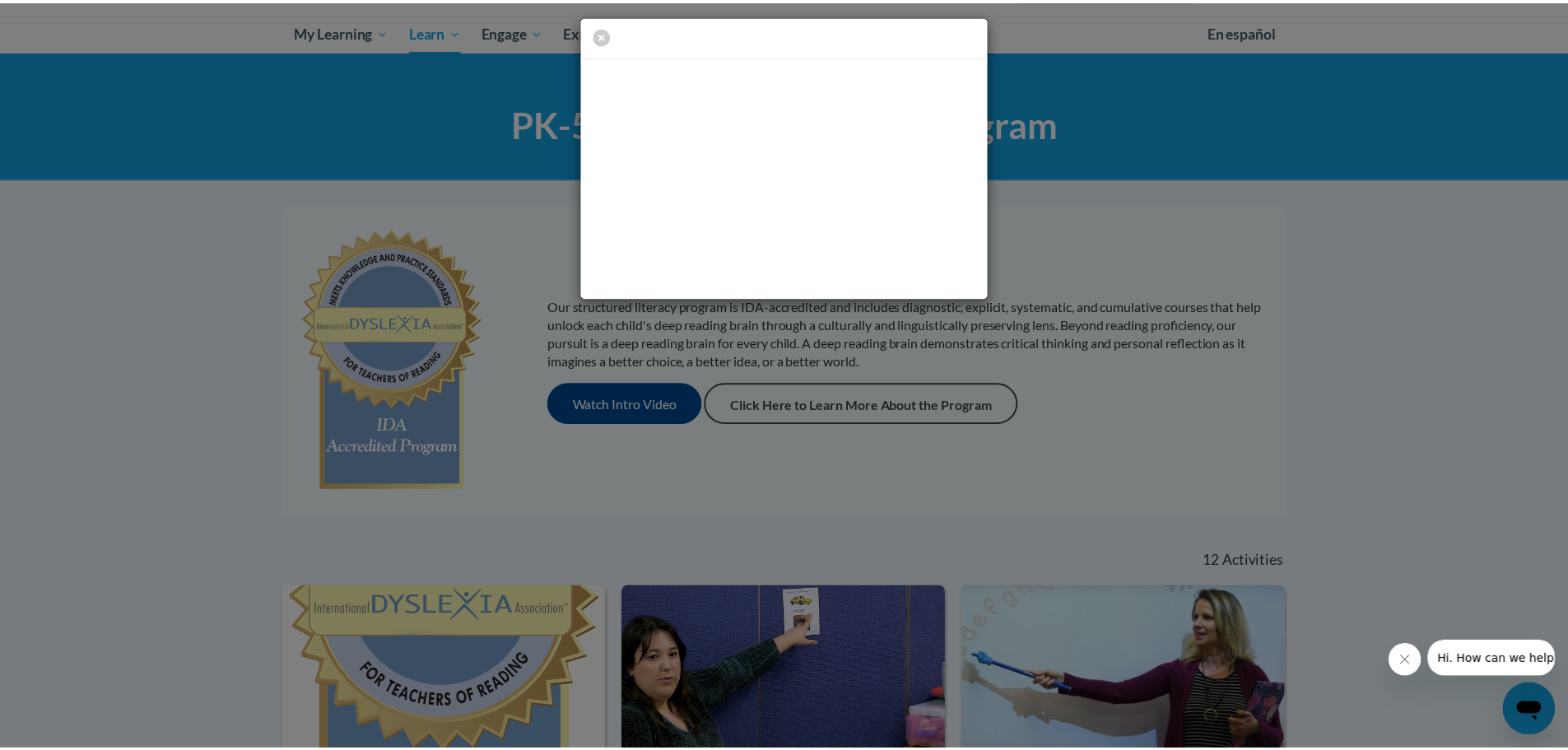
scroll to position [0, 0]
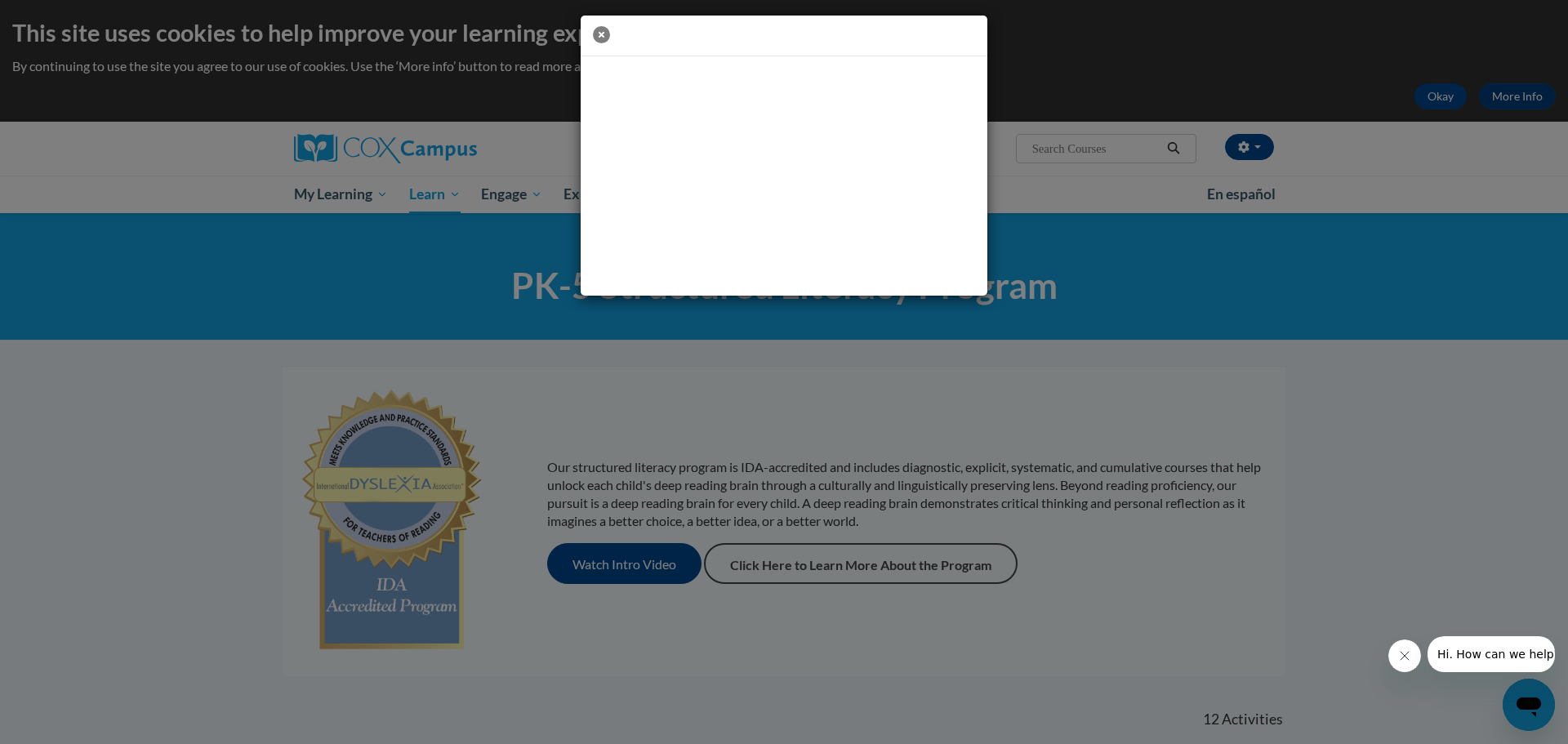
click at [605, 31] on icon "button" at bounding box center [602, 35] width 17 height 17
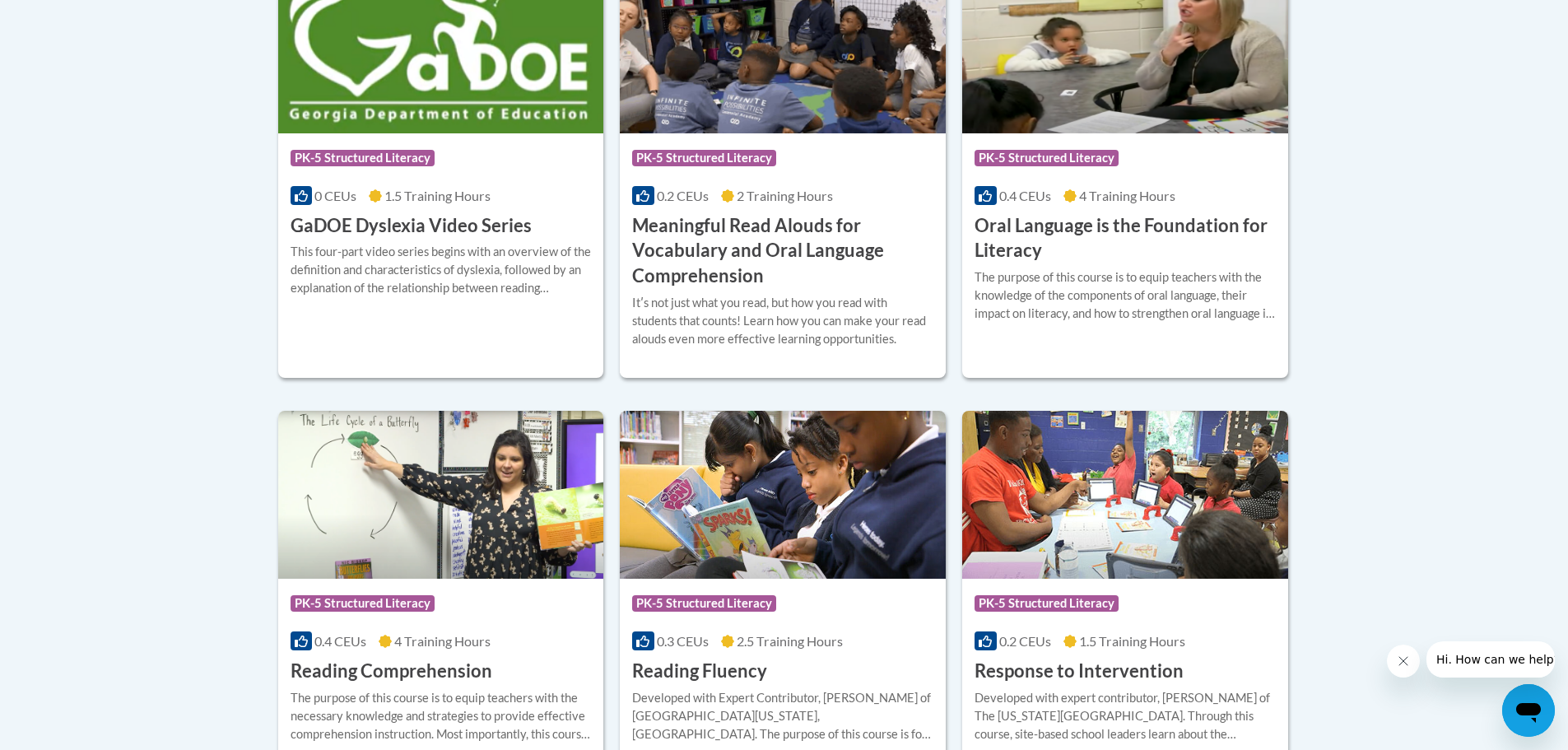
scroll to position [1153, 0]
